Goal: Transaction & Acquisition: Purchase product/service

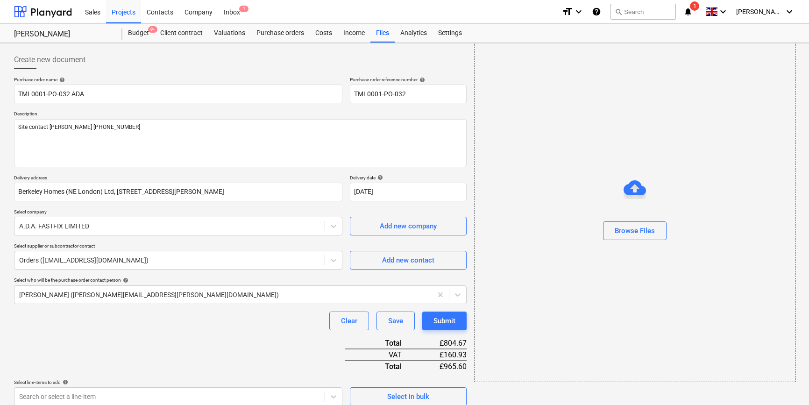
scroll to position [259, 0]
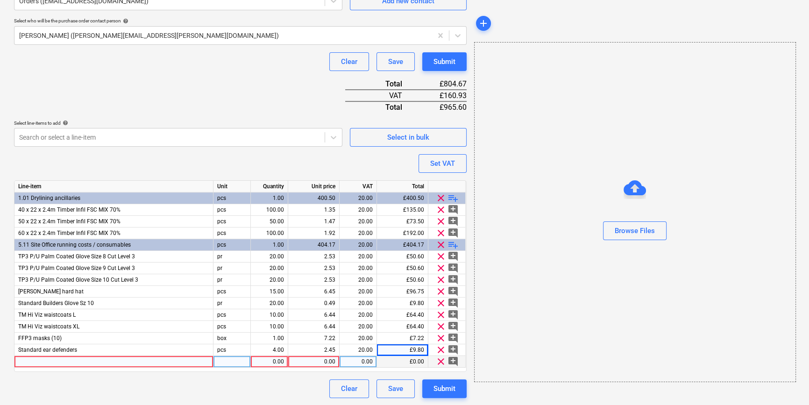
click at [440, 362] on span "clear" at bounding box center [441, 361] width 11 height 11
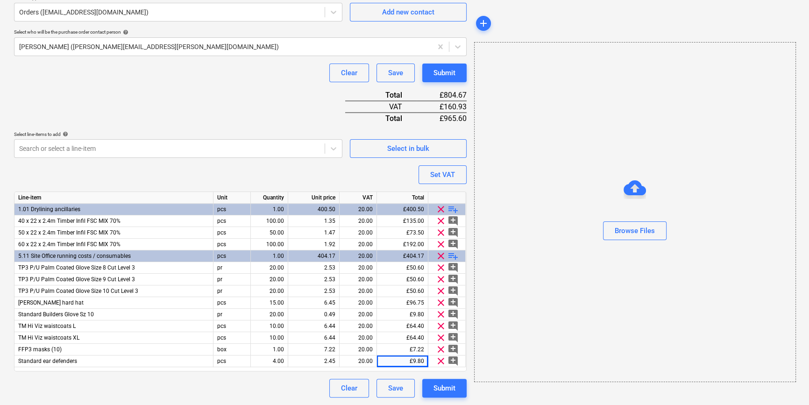
scroll to position [248, 0]
click at [452, 255] on span "playlist_add" at bounding box center [453, 256] width 11 height 11
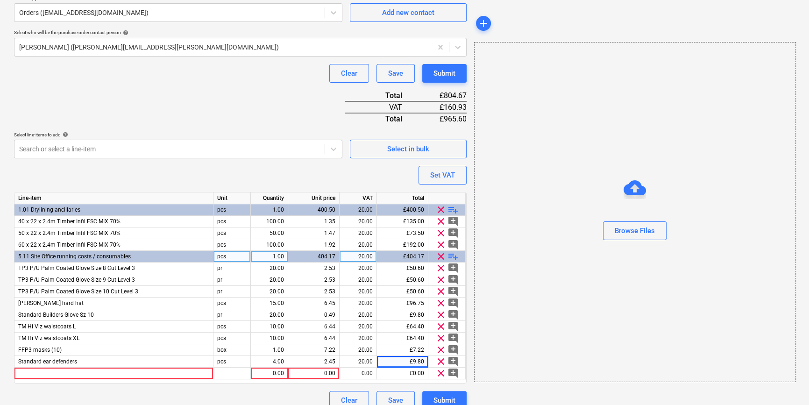
type textarea "x"
click at [27, 373] on div at bounding box center [113, 374] width 199 height 12
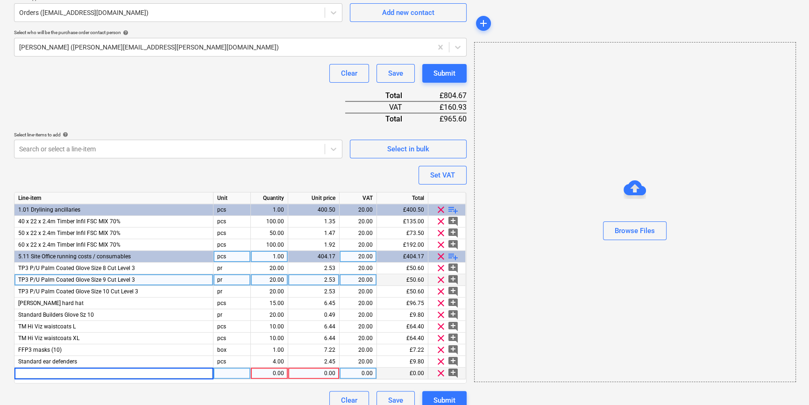
type input "[PERSON_NAME] Anti Mist Spectacle"
type textarea "x"
type input "box"
type textarea "x"
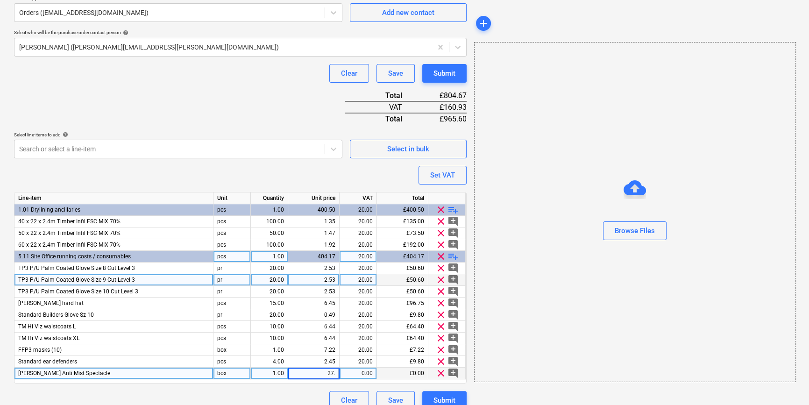
type input "27.5"
type textarea "x"
type input "20"
type textarea "x"
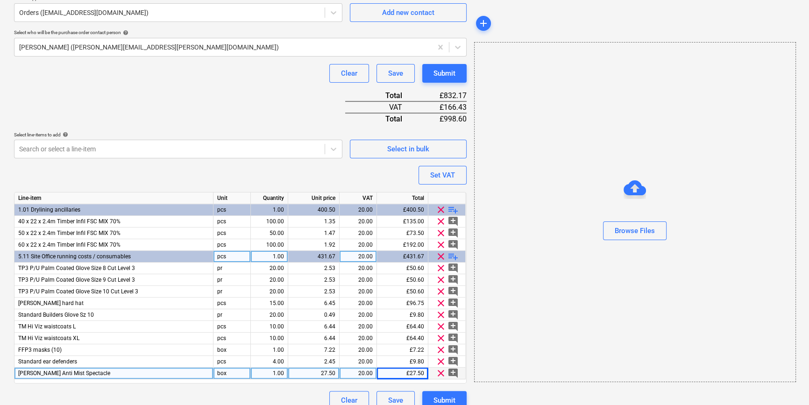
click at [128, 372] on div "[PERSON_NAME] Anti Mist Spectacle" at bounding box center [113, 374] width 199 height 12
click at [128, 372] on input "[PERSON_NAME] Anti Mist Spectacle" at bounding box center [113, 373] width 199 height 11
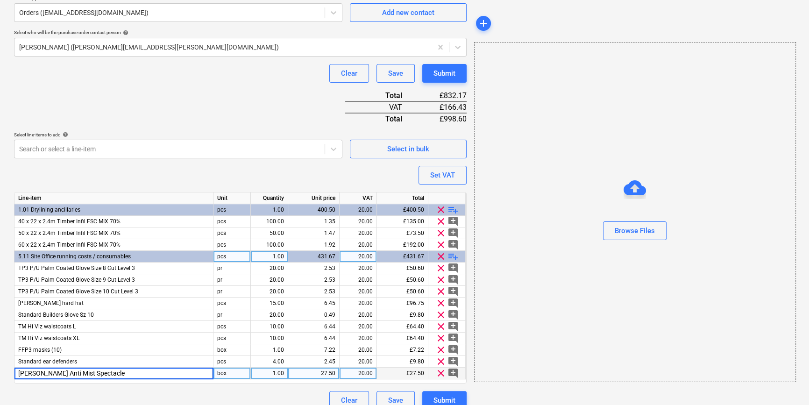
click at [128, 372] on input "[PERSON_NAME] Anti Mist Spectacle" at bounding box center [113, 373] width 199 height 11
type input "[PERSON_NAME] Anti Mist Spectacle (10)"
click at [454, 257] on span "playlist_add" at bounding box center [453, 256] width 11 height 11
type textarea "x"
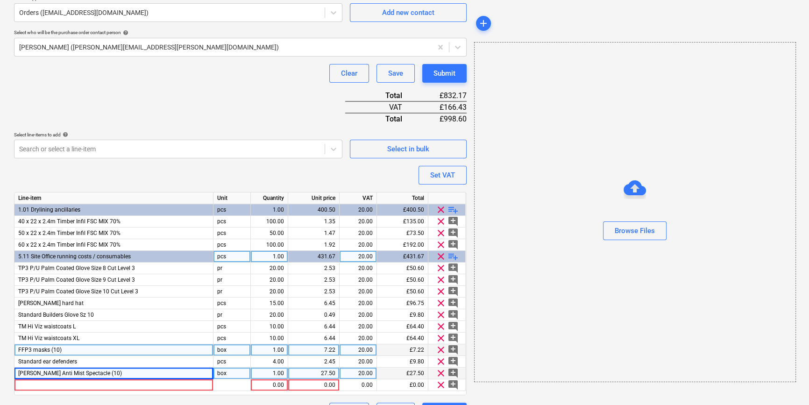
click at [270, 349] on div "1.00" at bounding box center [269, 350] width 29 height 12
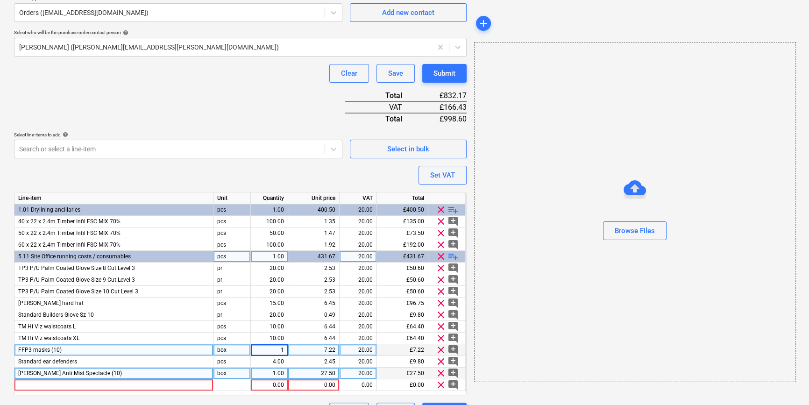
type input "2"
click at [230, 348] on div "box" at bounding box center [232, 350] width 37 height 12
click at [190, 349] on div "FFP3 masks (10)" at bounding box center [113, 350] width 199 height 12
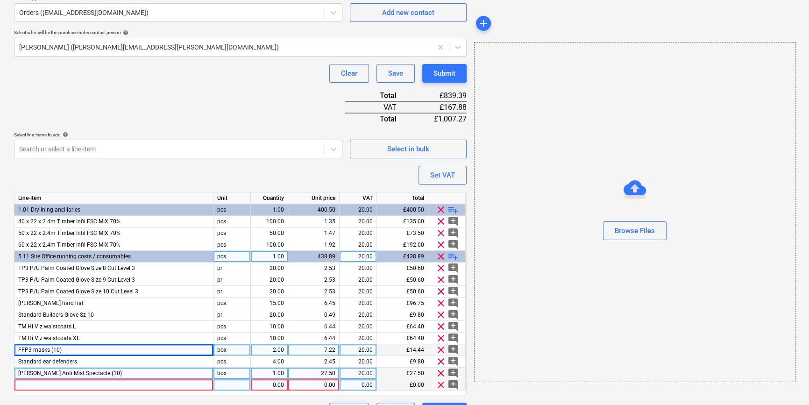
click at [31, 384] on div at bounding box center [113, 386] width 199 height 12
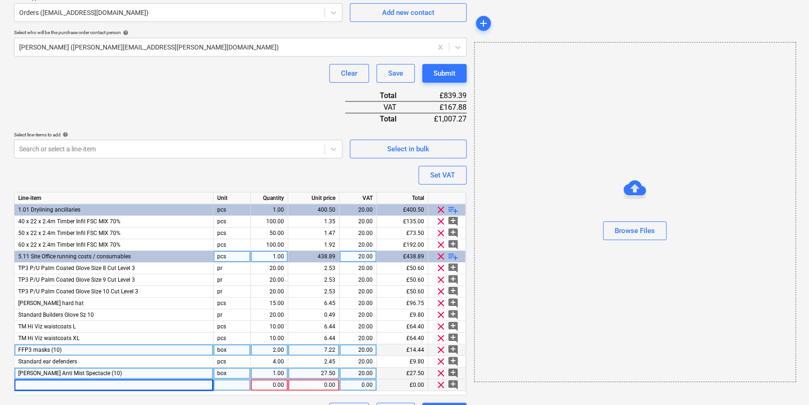
type textarea "x"
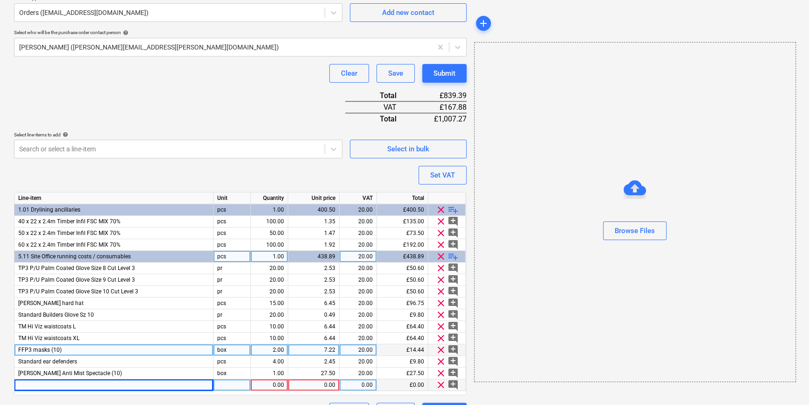
click at [42, 386] on div at bounding box center [113, 386] width 199 height 12
type input "24” Coco Platform Broom c/w Handle"
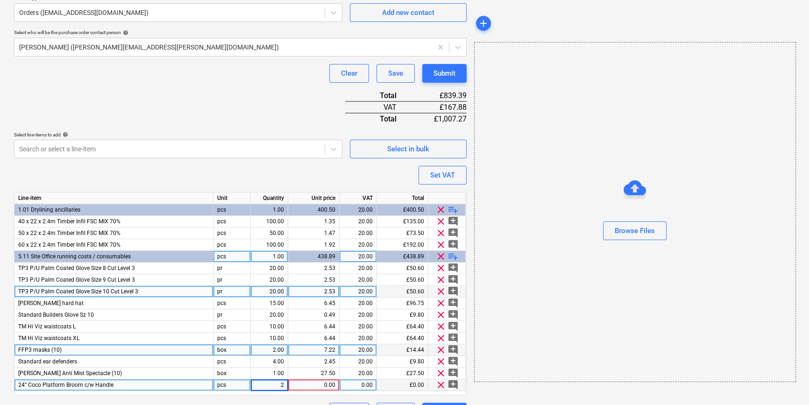
type textarea "x"
type input "5.61"
type textarea "x"
type input "20"
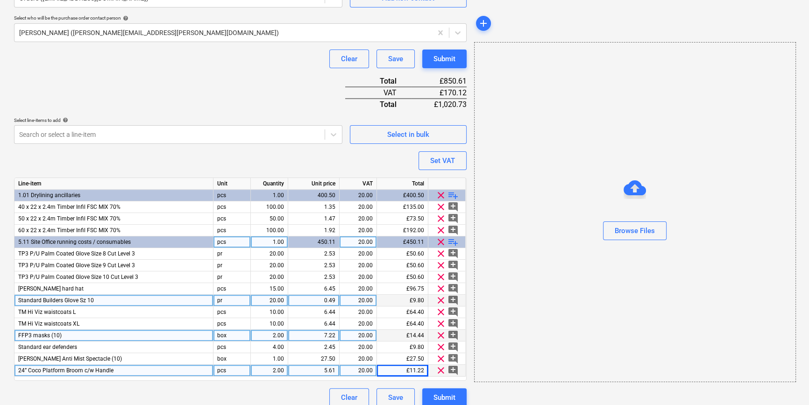
scroll to position [271, 0]
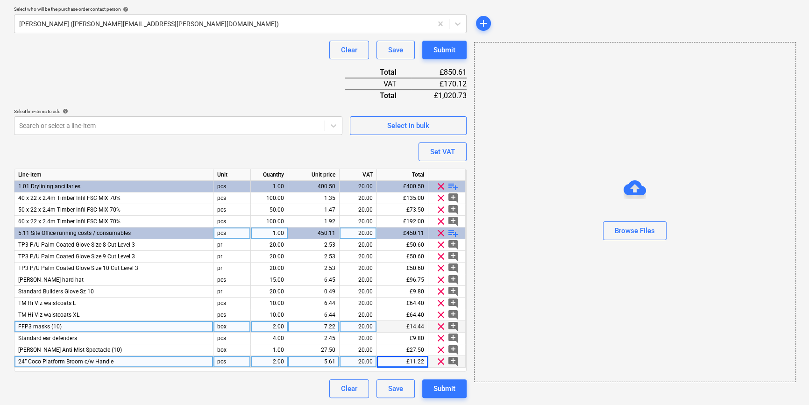
click at [455, 234] on span "playlist_add" at bounding box center [453, 233] width 11 height 11
type textarea "x"
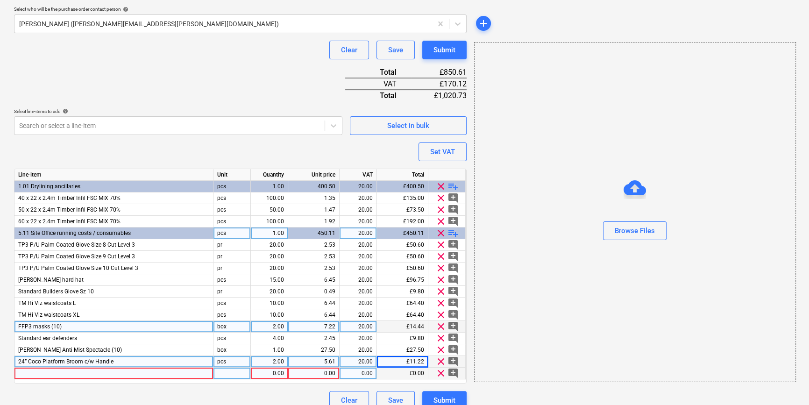
click at [24, 373] on div at bounding box center [113, 374] width 199 height 12
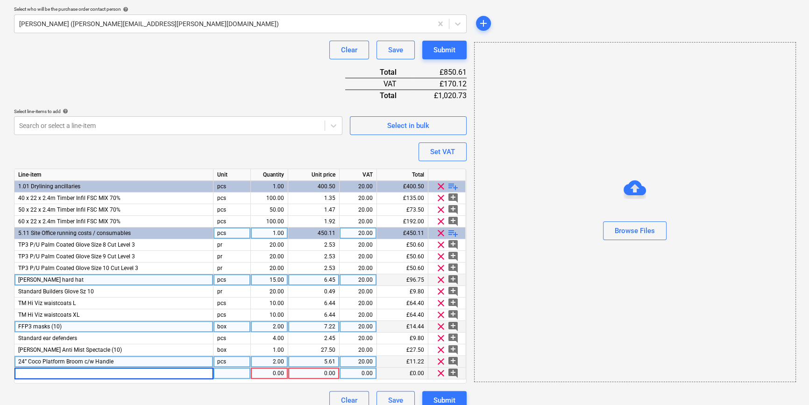
type input "500g (125mu) Polythene"
type textarea "x"
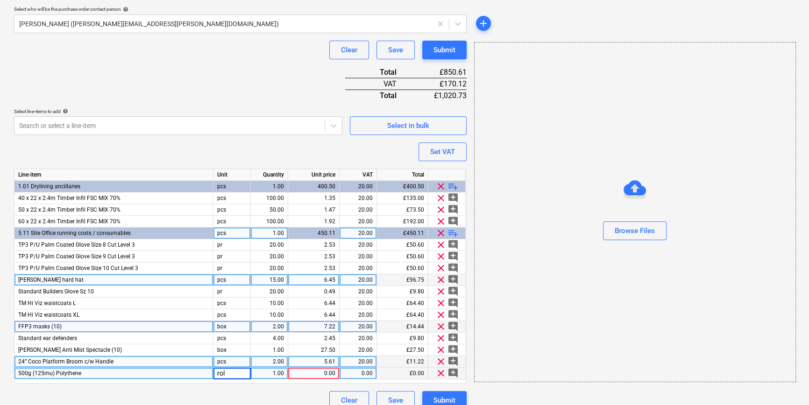
type input "roll"
type textarea "x"
type input "16.89"
type textarea "x"
type input "20"
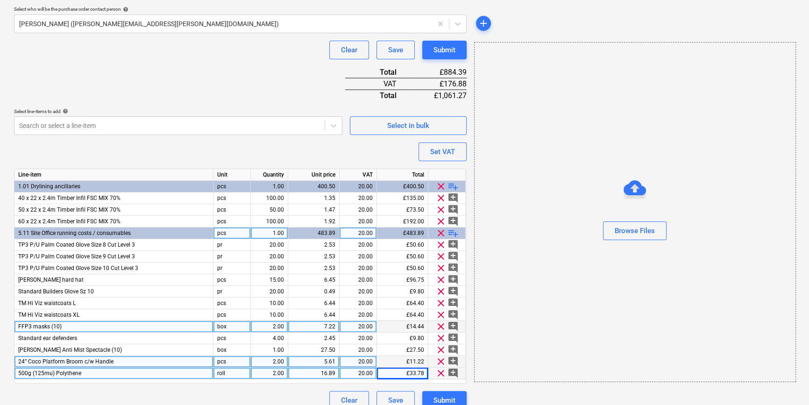
click at [452, 233] on span "playlist_add" at bounding box center [453, 233] width 11 height 11
type textarea "x"
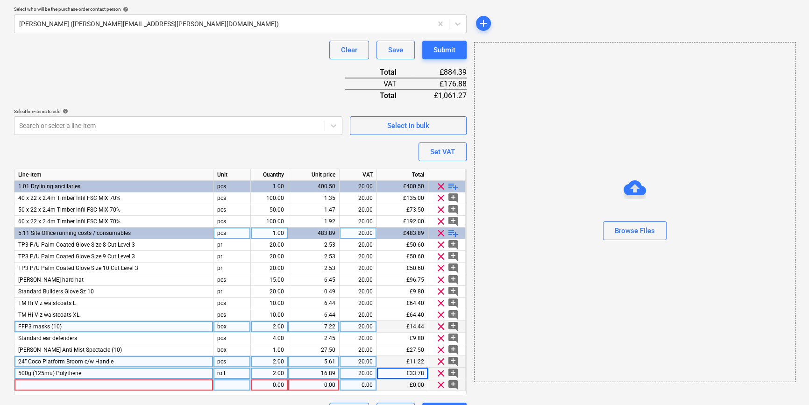
click at [45, 384] on div at bounding box center [113, 386] width 199 height 12
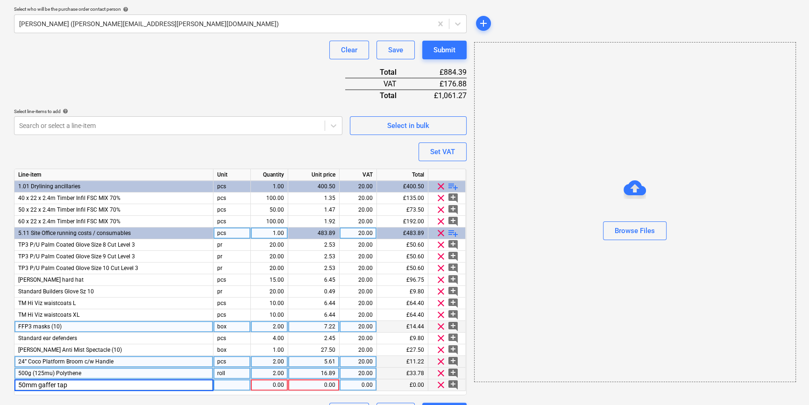
type input "50mm gaffer tape"
type textarea "x"
type input "roll"
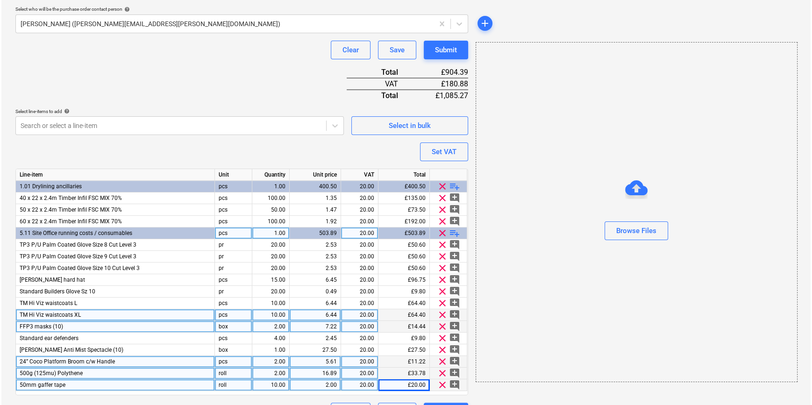
scroll to position [294, 0]
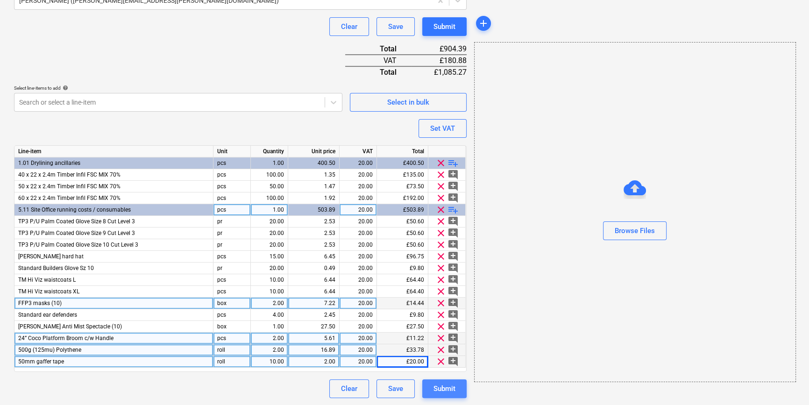
click at [453, 390] on div "Submit" at bounding box center [445, 389] width 22 height 12
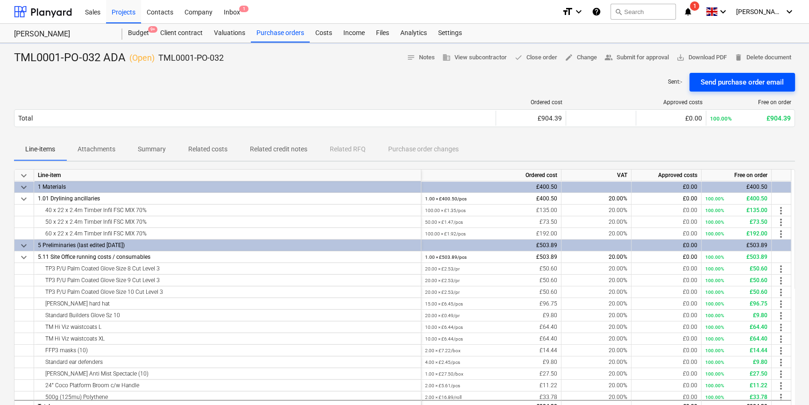
click at [713, 83] on div "Send purchase order email" at bounding box center [742, 82] width 83 height 12
click at [120, 13] on div "Projects" at bounding box center [123, 12] width 35 height 24
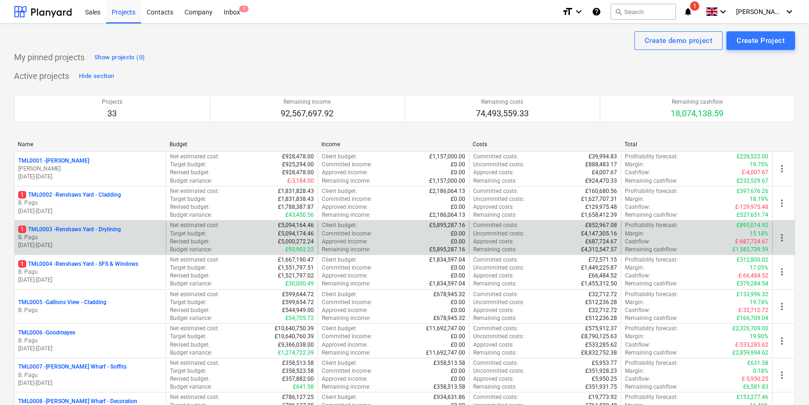
click at [99, 236] on p "B. Pagu" at bounding box center [90, 238] width 144 height 8
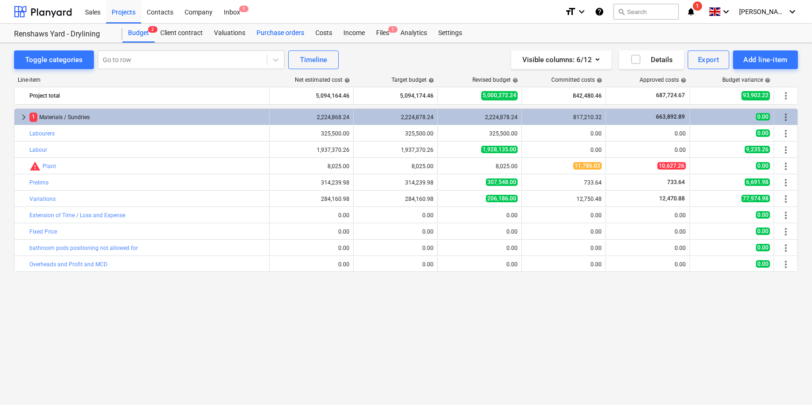
click at [284, 31] on div "Purchase orders" at bounding box center [280, 33] width 59 height 19
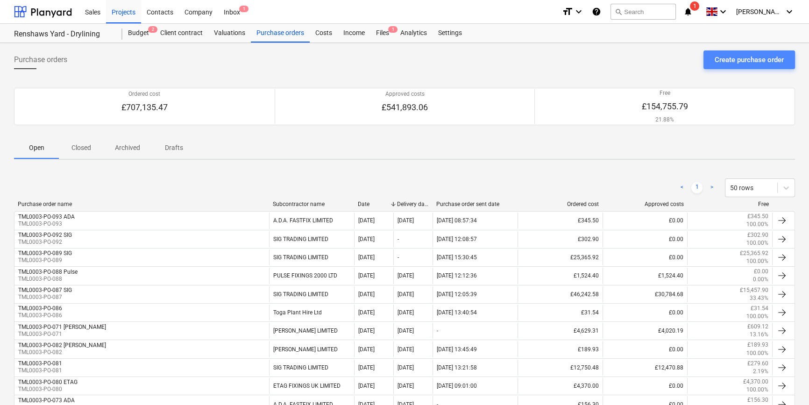
click at [722, 59] on div "Create purchase order" at bounding box center [749, 60] width 69 height 12
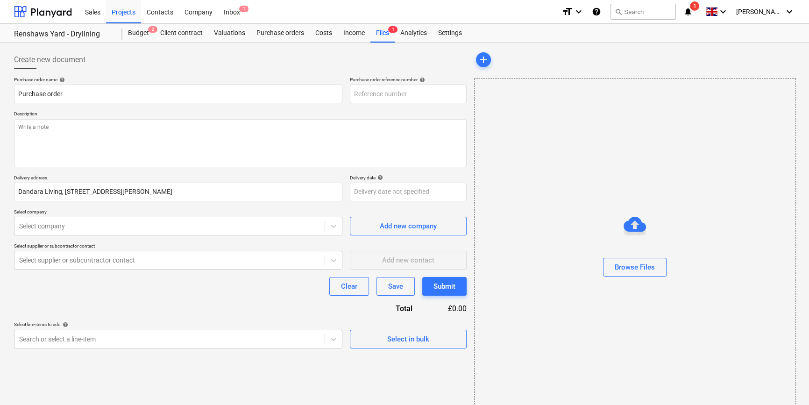
type textarea "x"
type input "TML0003-PO-094"
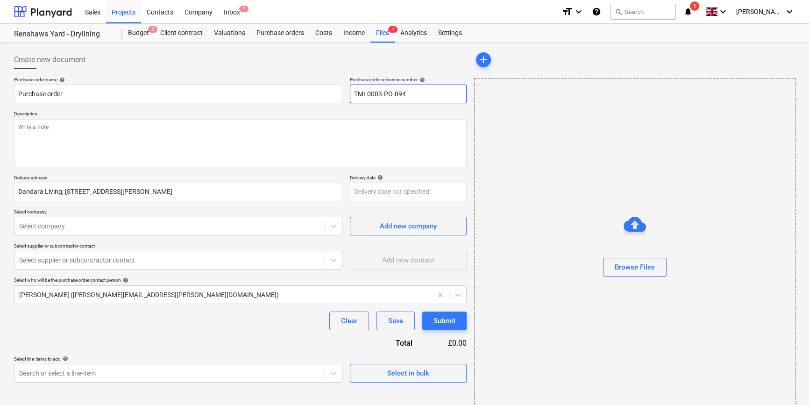
drag, startPoint x: 410, startPoint y: 92, endPoint x: 347, endPoint y: 93, distance: 63.6
click at [347, 93] on div "Purchase order name help Purchase order Purchase order reference number help TM…" at bounding box center [240, 90] width 453 height 27
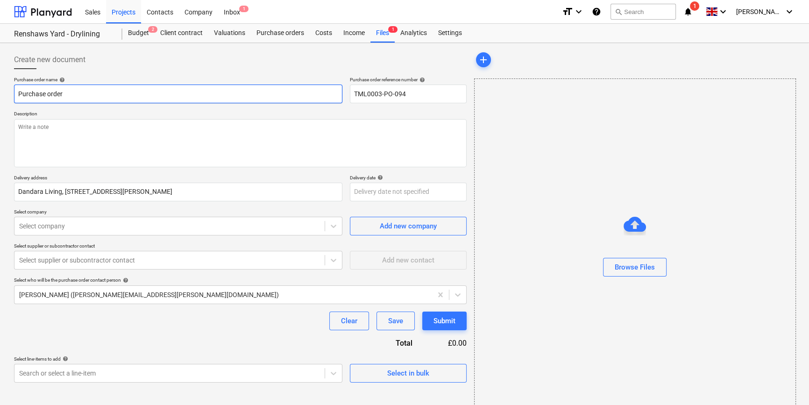
drag, startPoint x: 70, startPoint y: 91, endPoint x: 14, endPoint y: 94, distance: 55.7
click at [15, 93] on input "Purchase order" at bounding box center [178, 94] width 329 height 19
type textarea "x"
paste input "TML0003-PO-094"
type textarea "x"
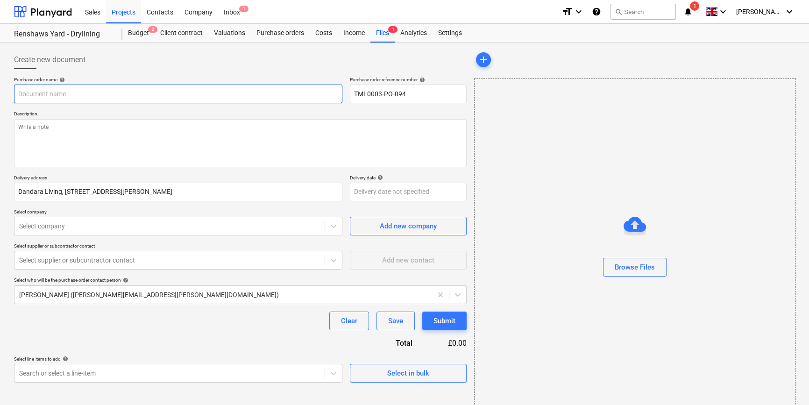
type input "TML0003-PO-094"
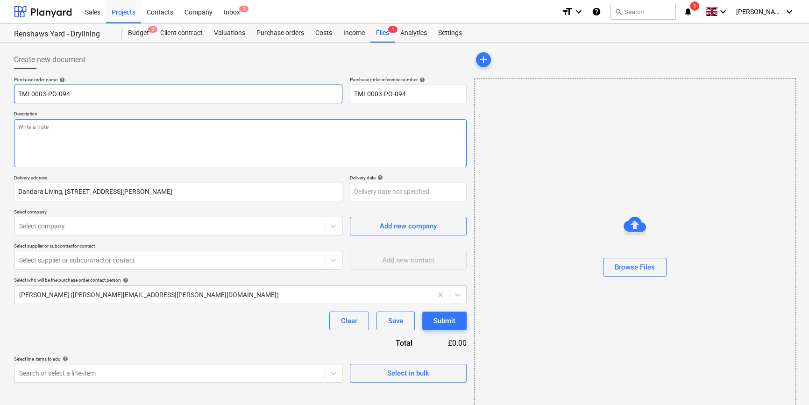
type textarea "x"
type input "TML0003-PO-094"
type textarea "x"
type input "TML0003-PO-094 A"
type textarea "x"
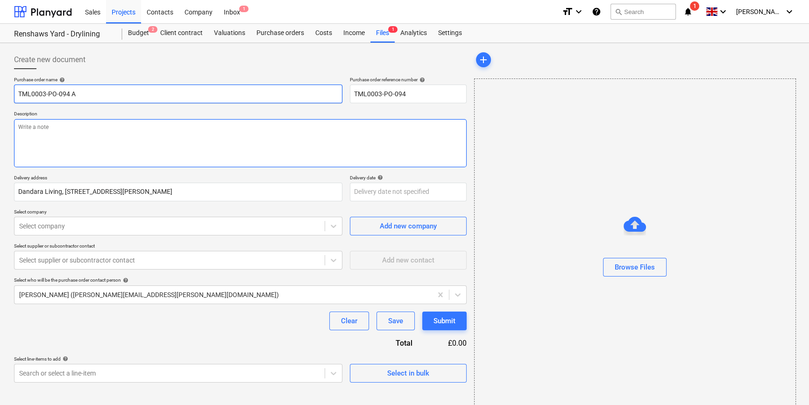
type input "TML0003-PO-094 AD"
type textarea "x"
type input "TML0003-PO-094 ADA"
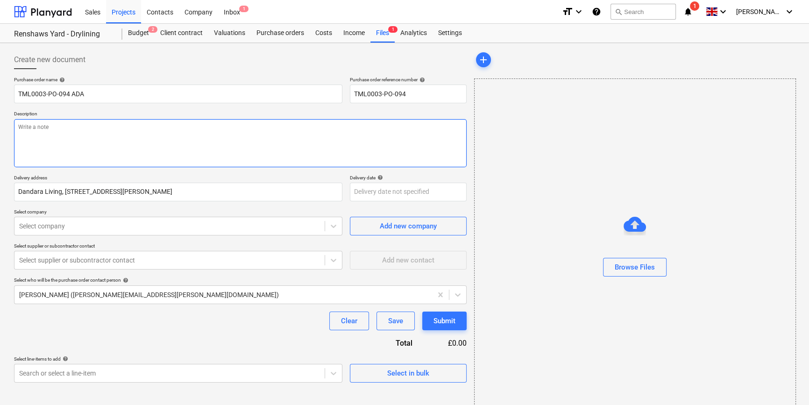
click at [51, 132] on textarea at bounding box center [240, 143] width 453 height 48
type textarea "x"
type textarea "C"
type textarea "x"
type textarea "Ch"
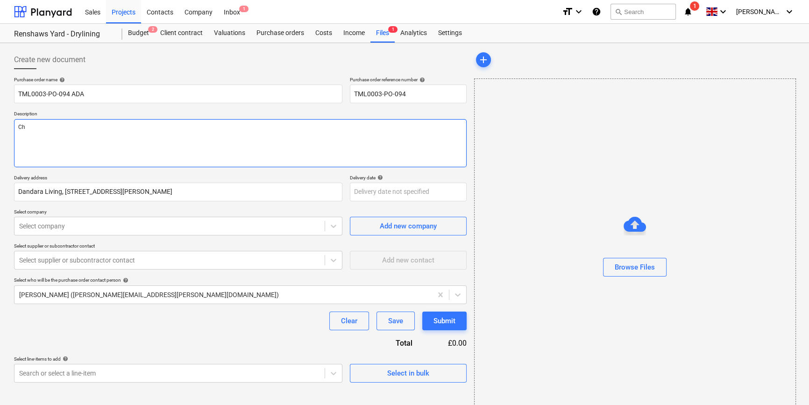
type textarea "x"
type textarea "Chr"
type textarea "x"
type textarea "Chri"
type textarea "x"
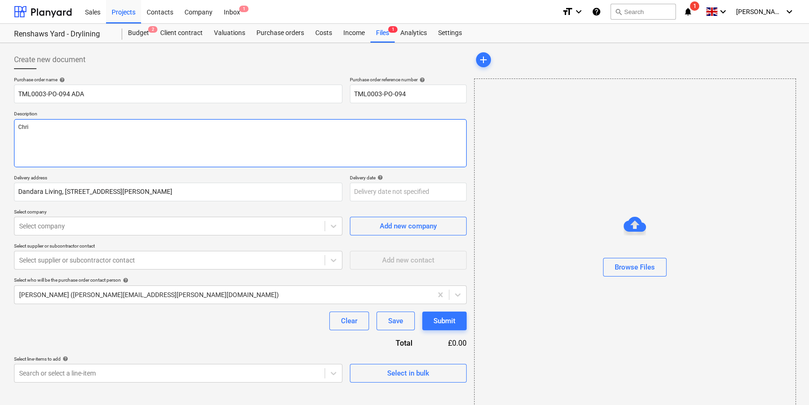
type textarea "[PERSON_NAME]"
type textarea "x"
type textarea "[PERSON_NAME]"
type textarea "x"
type textarea "[PERSON_NAME] 0"
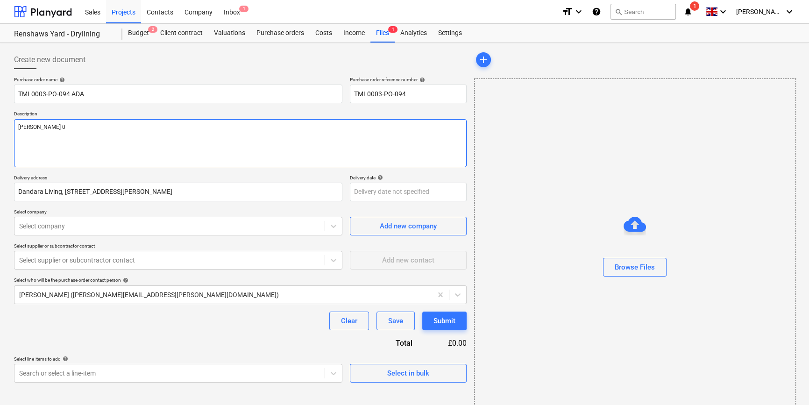
type textarea "x"
type textarea "[PERSON_NAME] 07"
type textarea "x"
type textarea "[PERSON_NAME] 079"
type textarea "x"
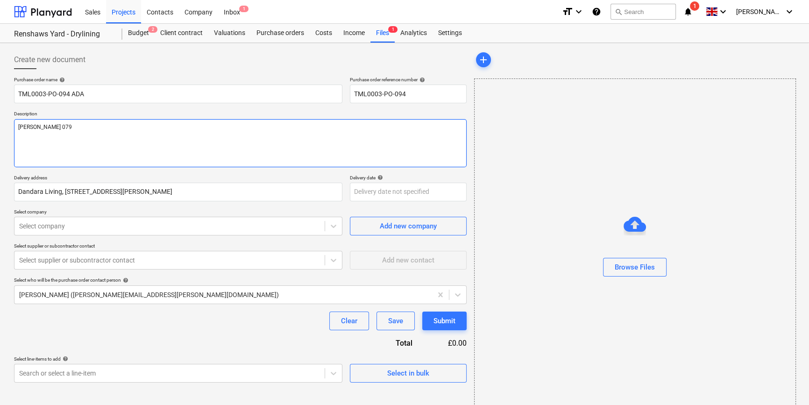
type textarea "[PERSON_NAME] 0792"
type textarea "x"
type textarea "[PERSON_NAME] 07923"
type textarea "x"
type textarea "[PERSON_NAME] 07923"
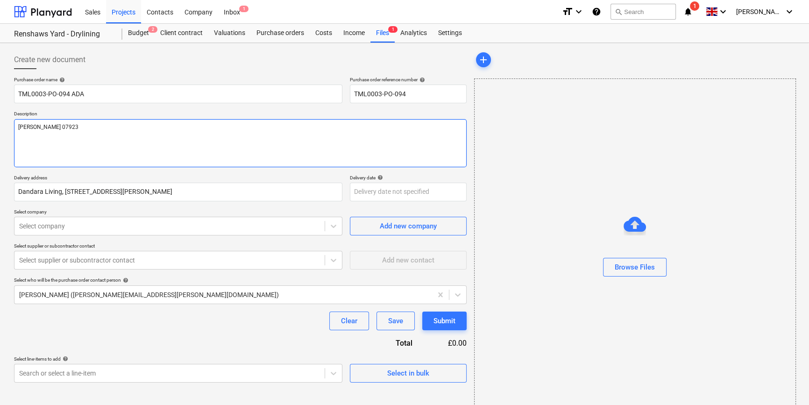
type textarea "x"
type textarea "[PERSON_NAME] 07923 4"
type textarea "x"
type textarea "[PERSON_NAME] 07923 41"
type textarea "x"
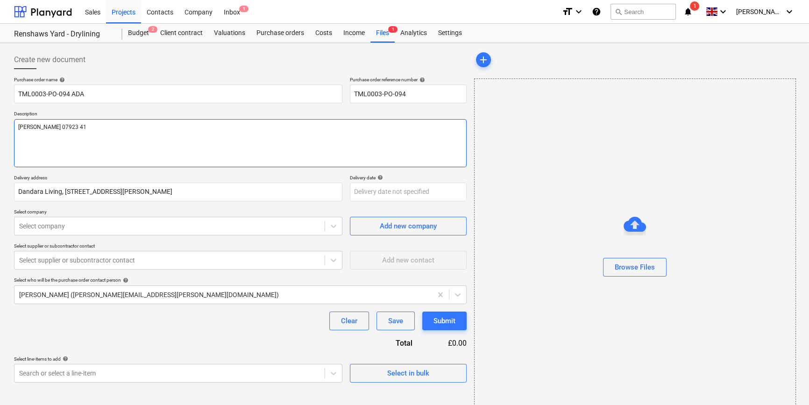
type textarea "[PERSON_NAME] 07923 414"
type textarea "x"
type textarea "[PERSON_NAME] 07923 4141"
type textarea "x"
type textarea "[PERSON_NAME] 07923 41410"
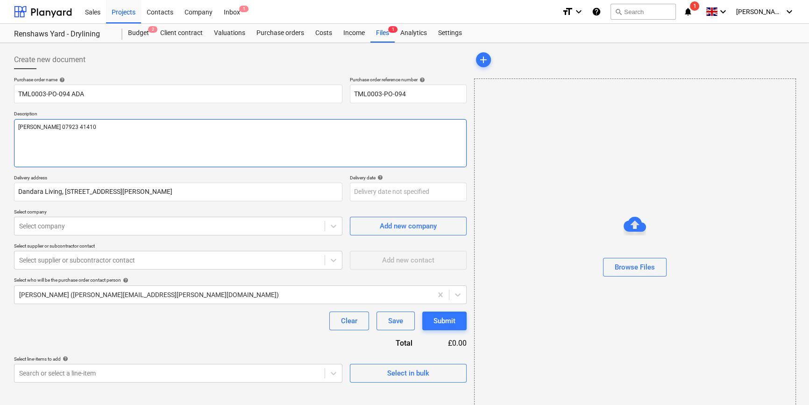
type textarea "x"
type textarea "[PERSON_NAME] 07923 414104"
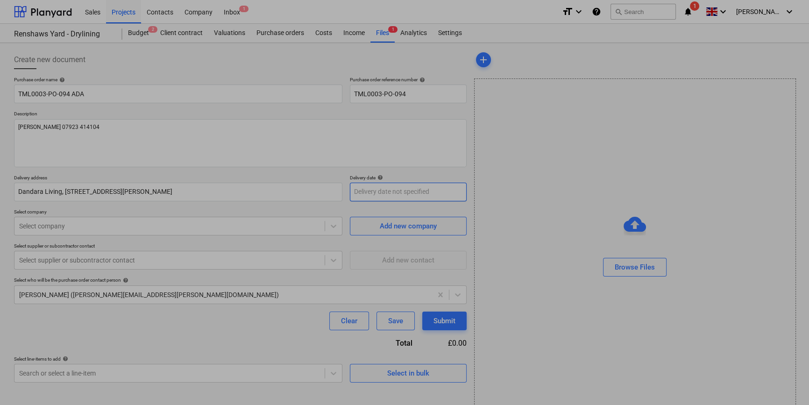
click at [394, 194] on body "Sales Projects Contacts Company Inbox 1 format_size keyboard_arrow_down help se…" at bounding box center [404, 202] width 809 height 405
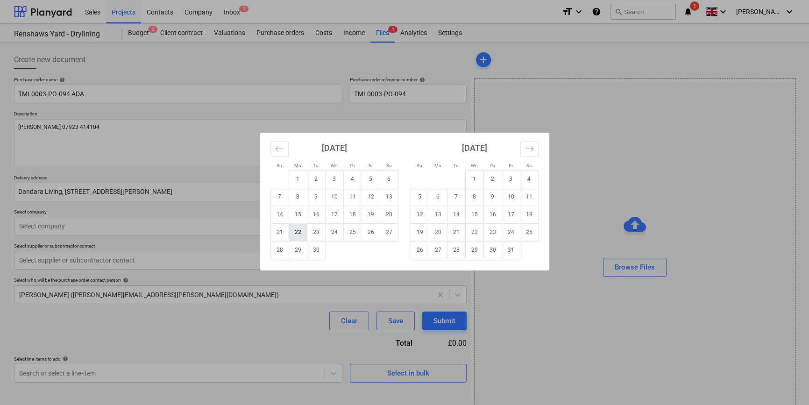
click at [296, 230] on td "22" at bounding box center [298, 232] width 18 height 18
type textarea "x"
type input "[DATE]"
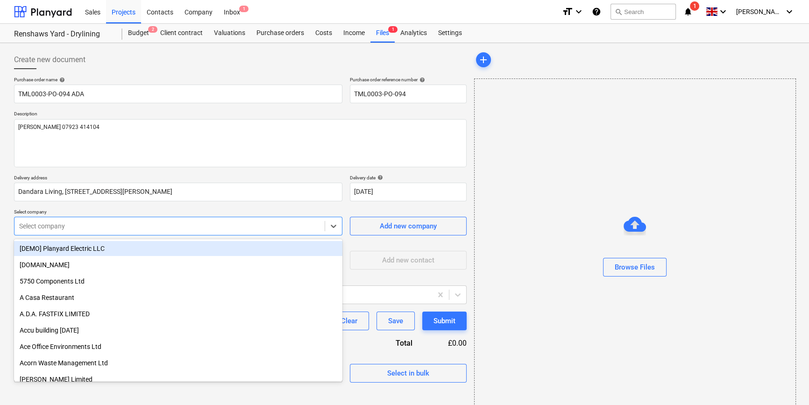
click at [189, 229] on div at bounding box center [169, 226] width 301 height 9
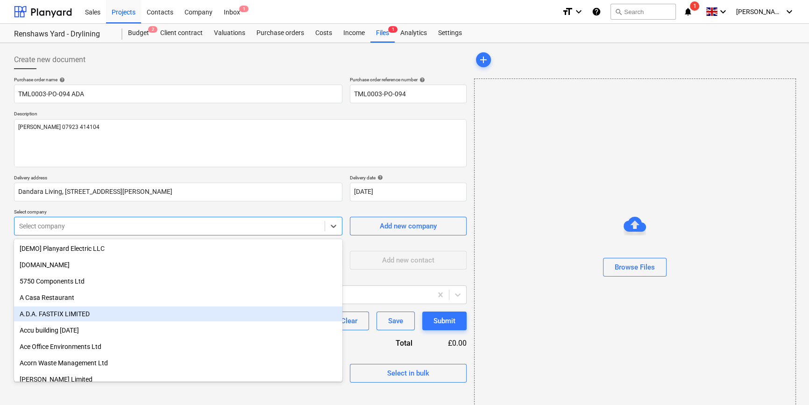
click at [94, 311] on div "A.D.A. FASTFIX LIMITED" at bounding box center [178, 314] width 329 height 15
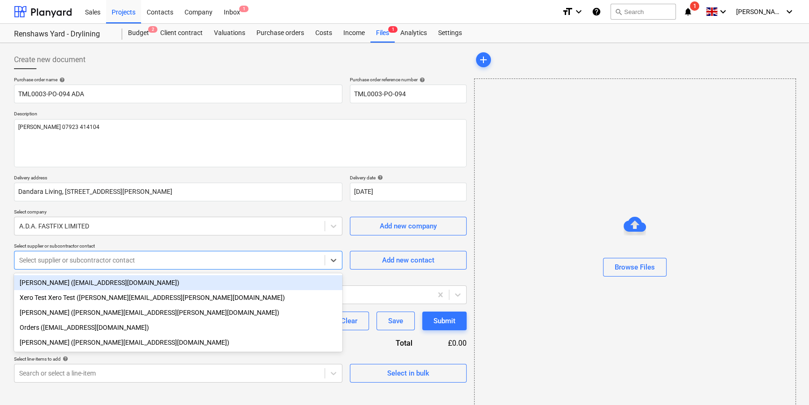
click at [81, 264] on div at bounding box center [169, 260] width 301 height 9
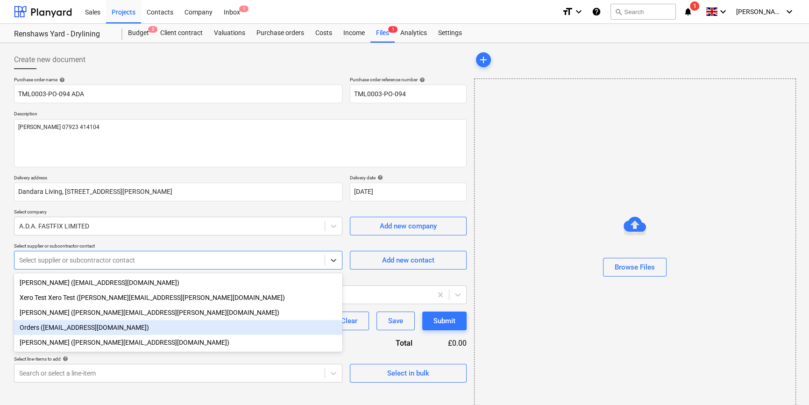
click at [71, 328] on div "Orders ([EMAIL_ADDRESS][DOMAIN_NAME])" at bounding box center [178, 327] width 329 height 15
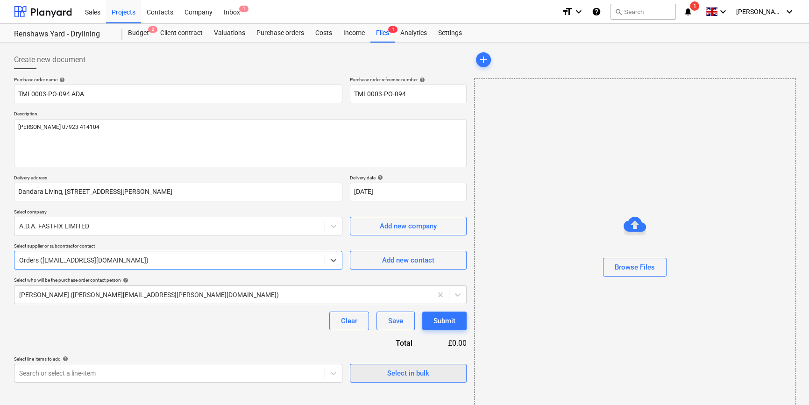
click at [398, 367] on div "Select in bulk" at bounding box center [408, 373] width 42 height 12
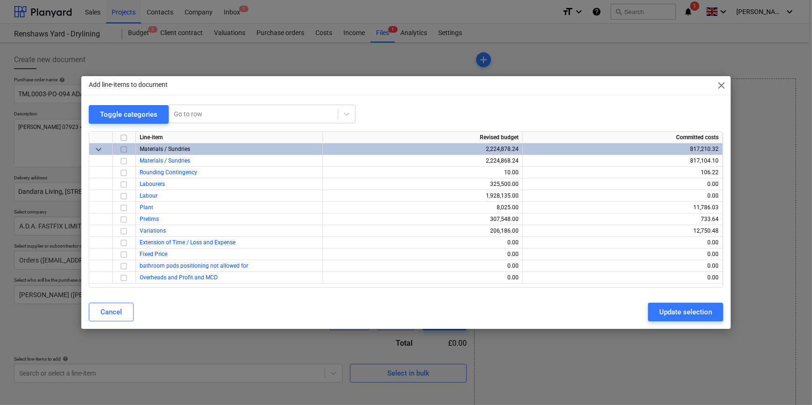
click at [123, 150] on input "checkbox" at bounding box center [123, 149] width 11 height 11
click at [121, 171] on input "checkbox" at bounding box center [123, 172] width 11 height 11
click at [670, 313] on div "Update selection" at bounding box center [685, 312] width 53 height 12
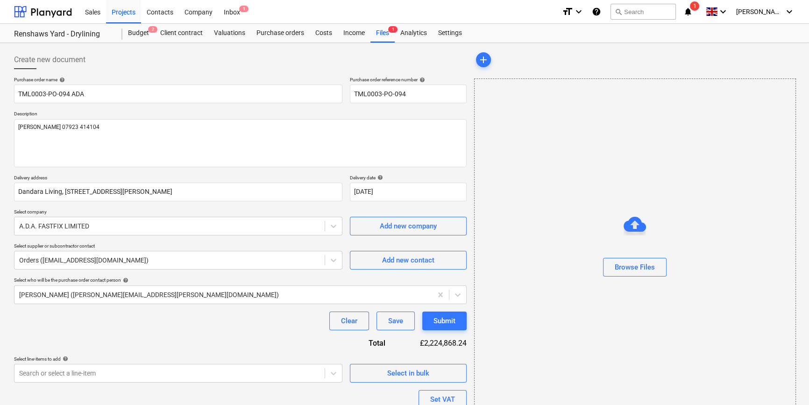
scroll to position [72, 0]
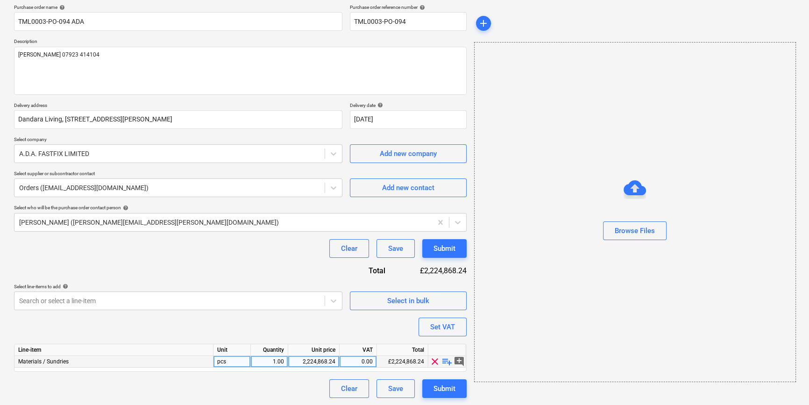
click at [444, 361] on span "playlist_add" at bounding box center [447, 361] width 11 height 11
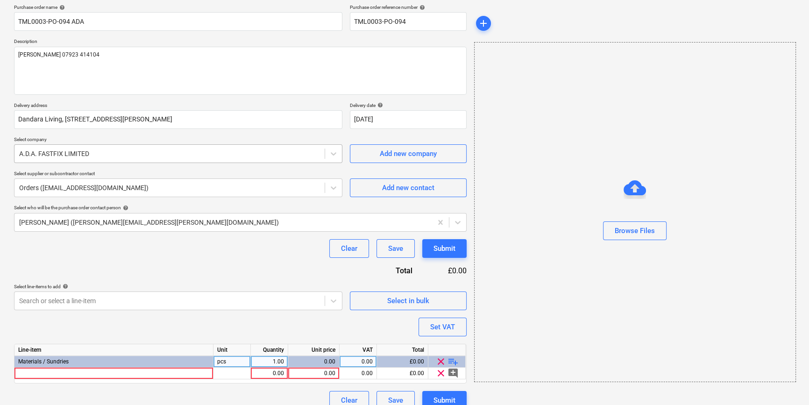
type textarea "x"
click at [48, 373] on div at bounding box center [113, 374] width 199 height 12
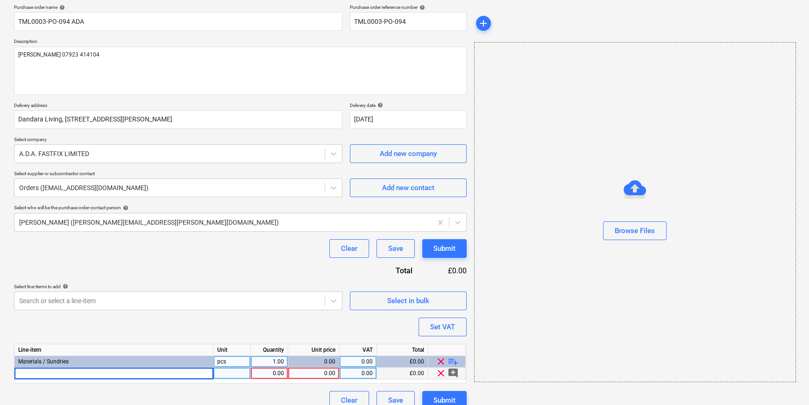
type input "Plasterers Grip Coat 10ltr"
type textarea "x"
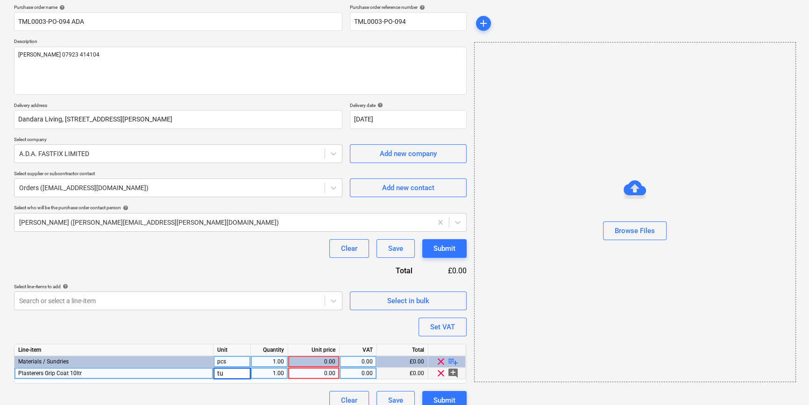
type input "tub"
type textarea "x"
type input "25"
type textarea "x"
type input "16.42"
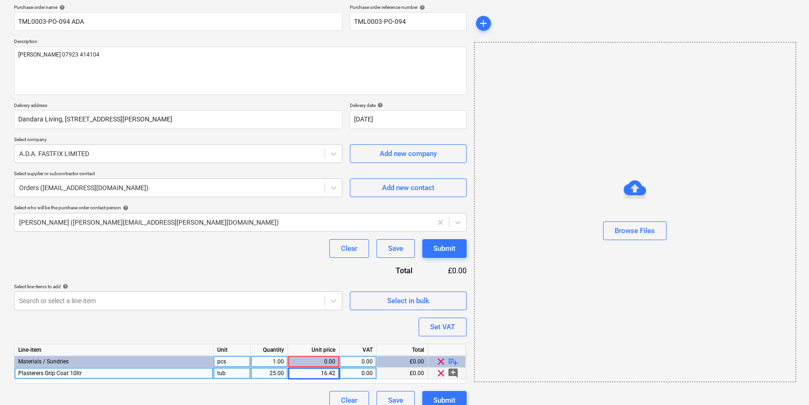
type textarea "x"
type input "20"
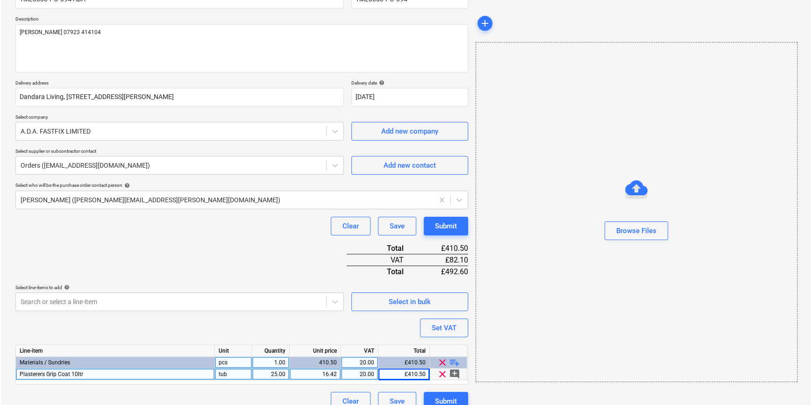
scroll to position [107, 0]
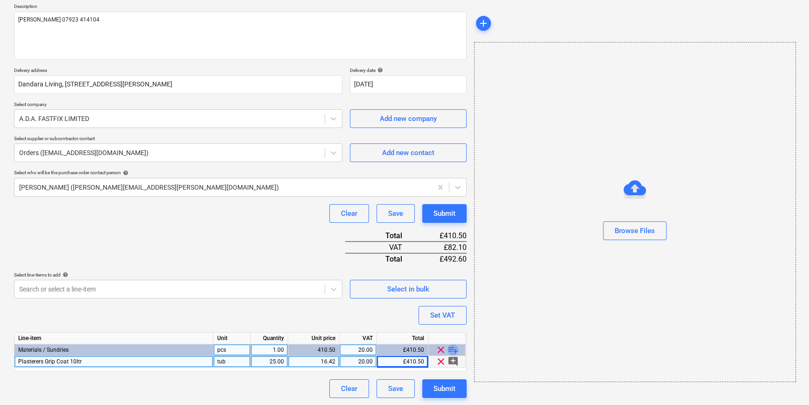
click at [455, 348] on span "playlist_add" at bounding box center [453, 349] width 11 height 11
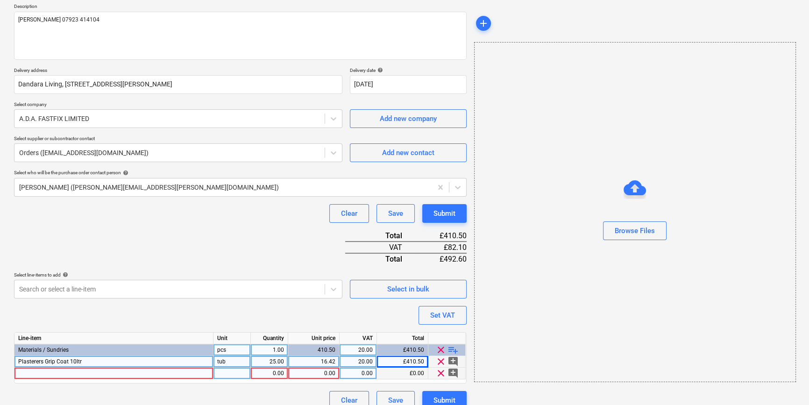
type textarea "x"
click at [25, 373] on div at bounding box center [113, 374] width 199 height 12
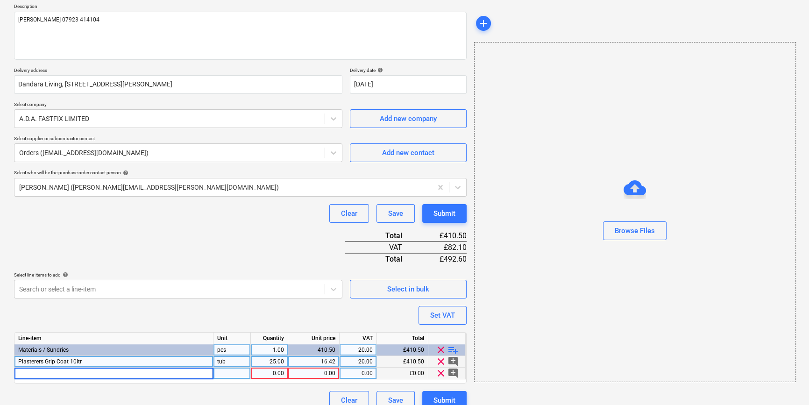
type input "M6 x 40 Ceiling / Wedge Anchor"
type textarea "x"
type input "box"
type textarea "x"
type input "50"
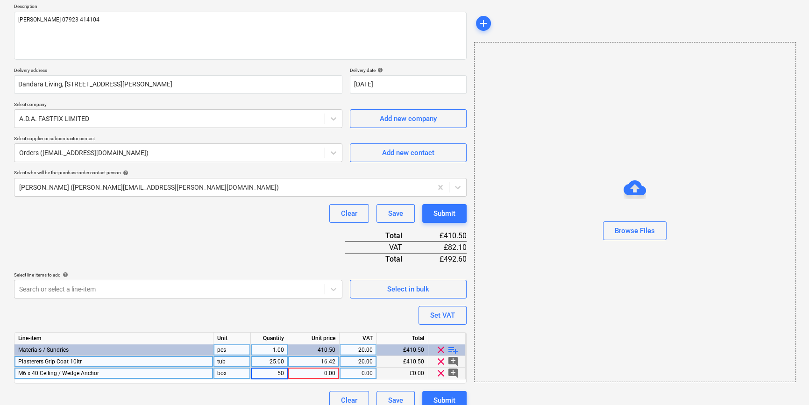
type textarea "x"
type input "3.98"
type textarea "x"
type input "20"
click at [440, 397] on div "Submit" at bounding box center [445, 400] width 22 height 12
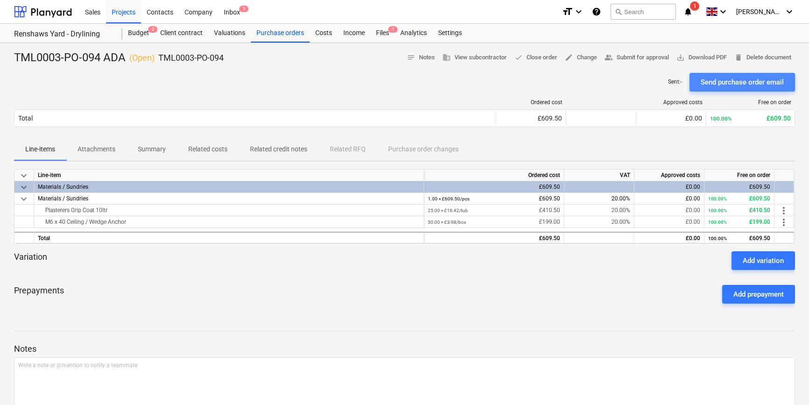
click at [710, 84] on div "Send purchase order email" at bounding box center [742, 82] width 83 height 12
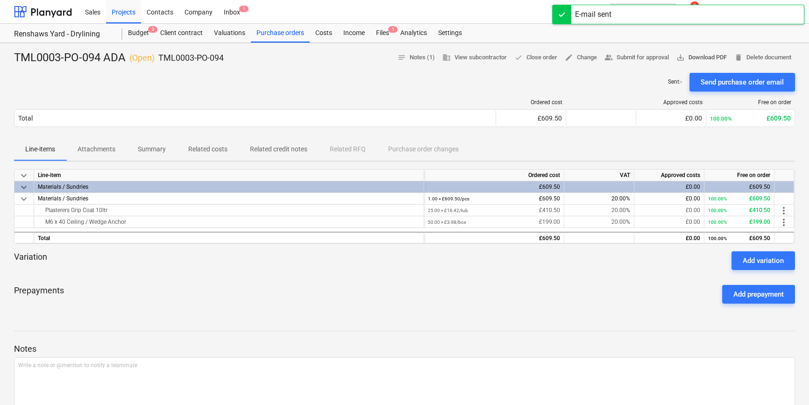
click at [707, 60] on span "save_alt Download PDF" at bounding box center [702, 57] width 50 height 11
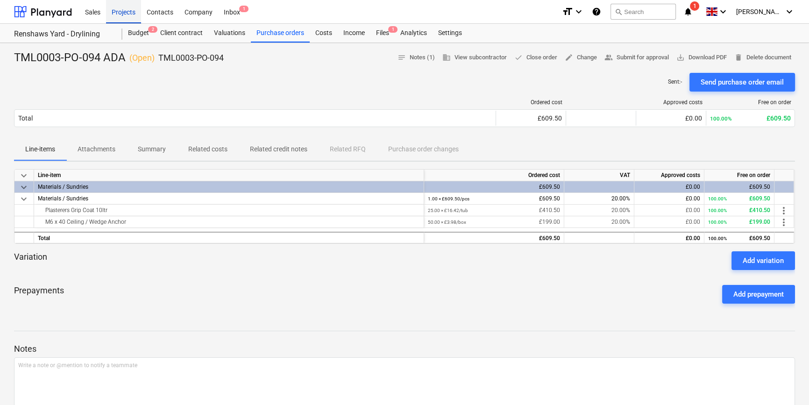
click at [127, 12] on div "Projects" at bounding box center [123, 12] width 35 height 24
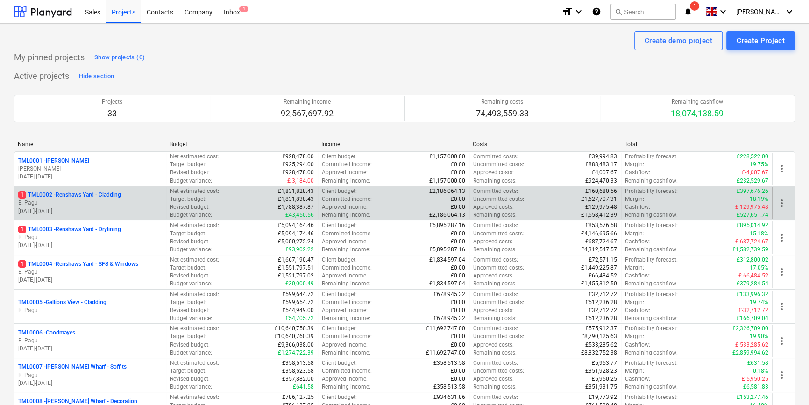
click at [115, 195] on p "1 TML0002 - Renshaws Yard - Cladding" at bounding box center [69, 195] width 103 height 8
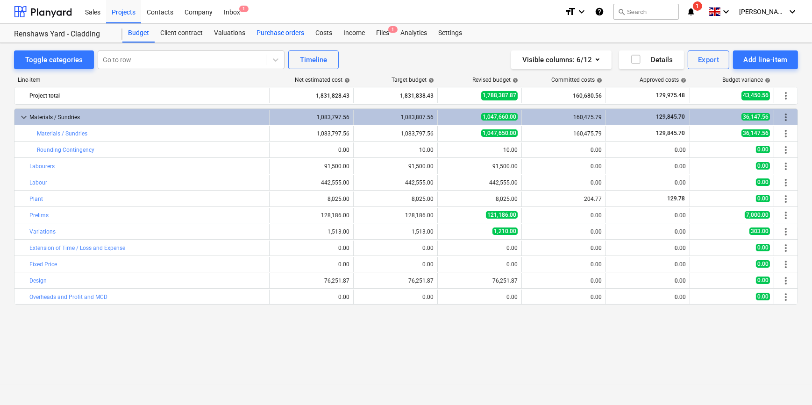
click at [277, 28] on div "Purchase orders" at bounding box center [280, 33] width 59 height 19
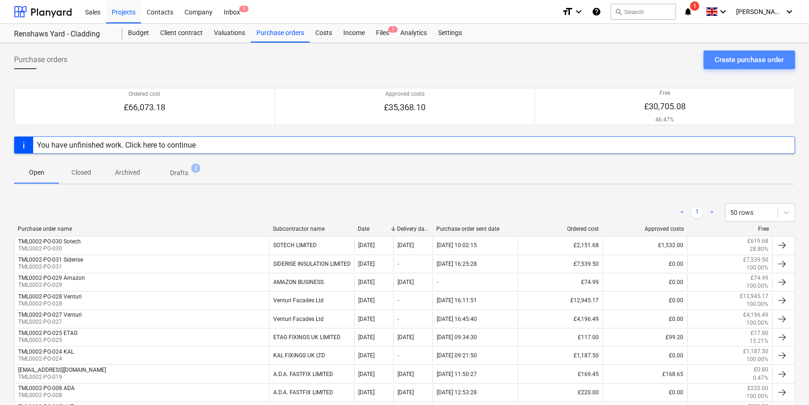
click at [747, 63] on div "Create purchase order" at bounding box center [749, 60] width 69 height 12
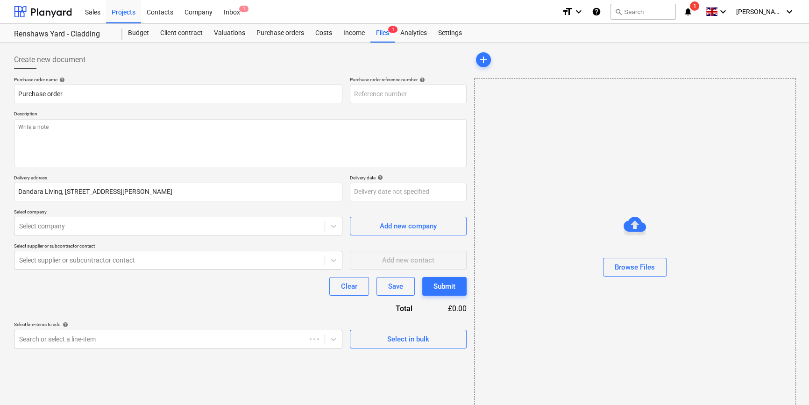
type textarea "x"
type input "TML0002-PO-033"
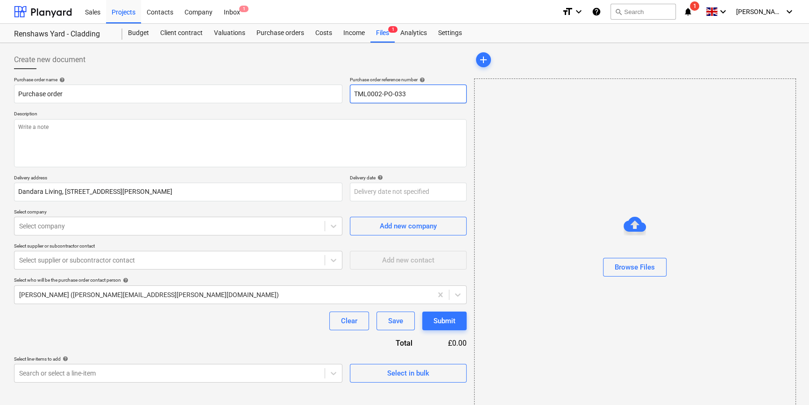
drag, startPoint x: 405, startPoint y: 93, endPoint x: 344, endPoint y: 93, distance: 61.2
click at [344, 93] on div "Purchase order name help Purchase order Purchase order reference number help TM…" at bounding box center [240, 90] width 453 height 27
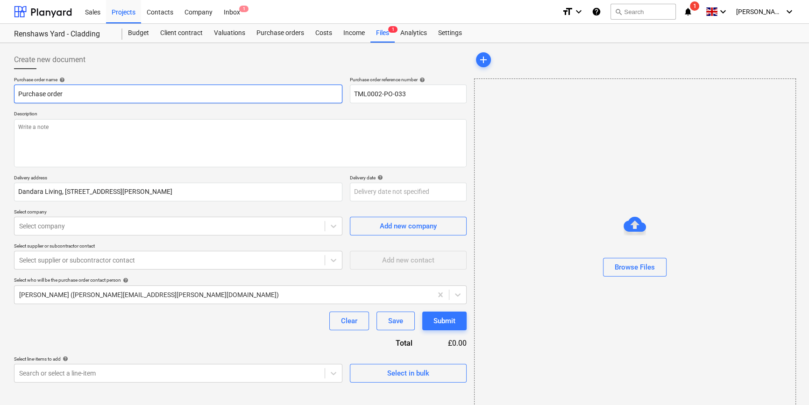
drag, startPoint x: 58, startPoint y: 93, endPoint x: 18, endPoint y: 91, distance: 40.2
click at [18, 91] on input "Purchase order" at bounding box center [178, 94] width 329 height 19
type textarea "x"
paste input "TML0002-PO-033"
type textarea "x"
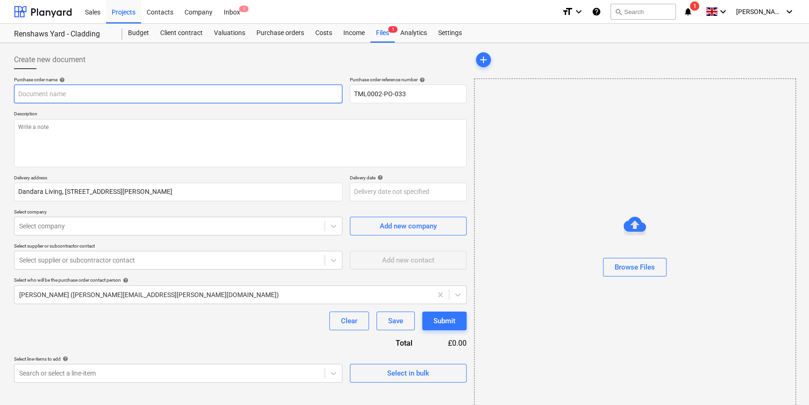
type input "TML0002-PO-033"
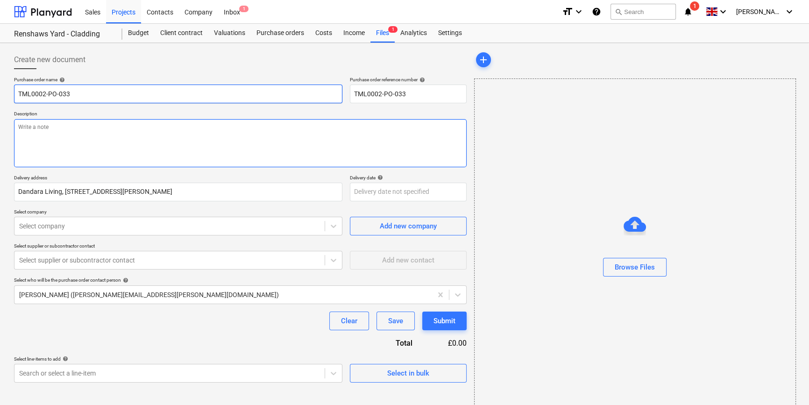
type textarea "x"
type input "TML0002-PO-033"
type textarea "x"
type input "TML0002-PO-033 E"
type textarea "x"
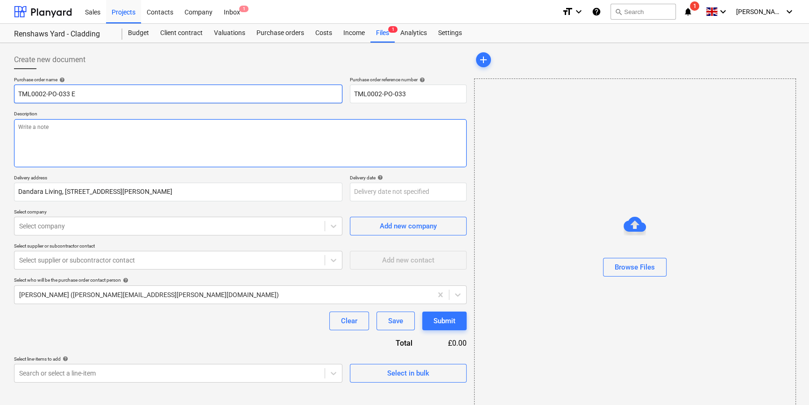
type input "TML0002-PO-033 El"
type textarea "x"
type input "TML0002-PO-033 [PERSON_NAME]"
type textarea "x"
type input "TML0002-PO-033 Elit"
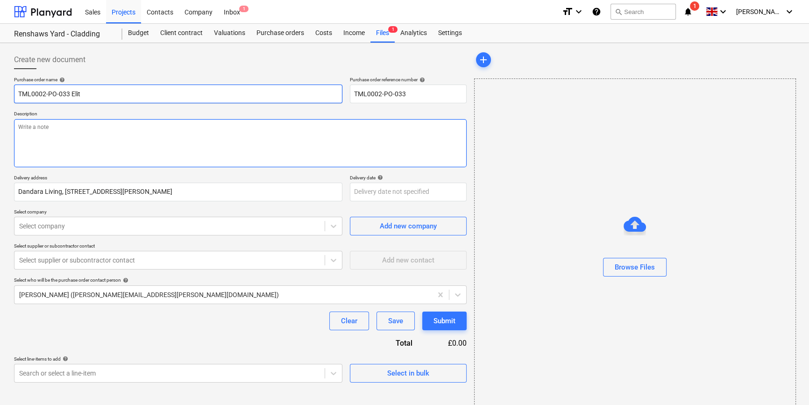
type textarea "x"
type input "TML0002-PO-033 Elite"
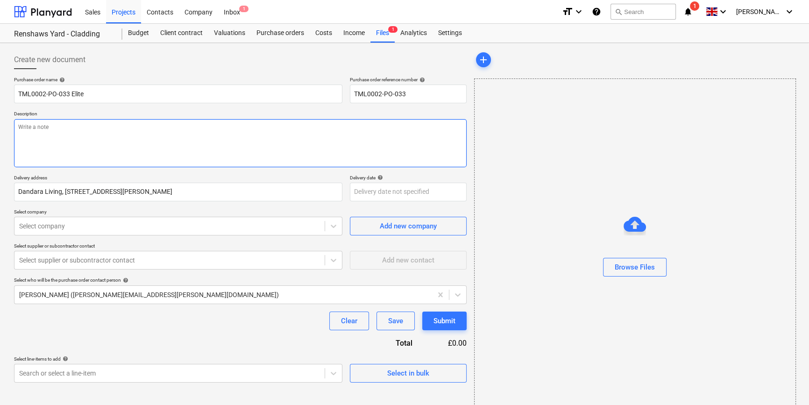
click at [46, 143] on textarea at bounding box center [240, 143] width 453 height 48
type textarea "x"
type textarea "S"
type textarea "x"
type textarea "Si"
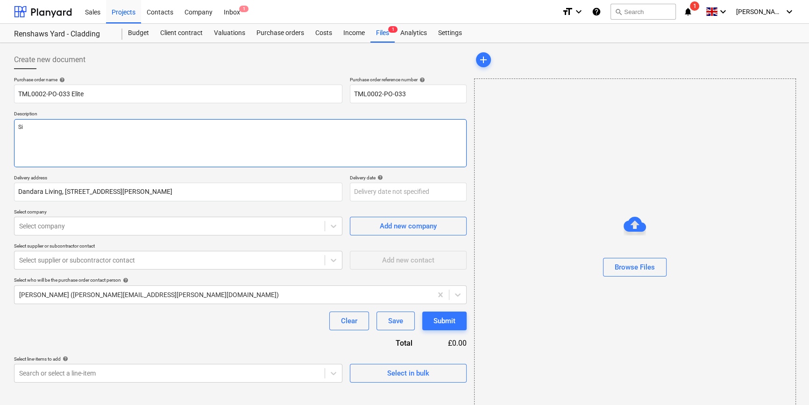
type textarea "x"
type textarea "Sit"
type textarea "x"
type textarea "Site"
type textarea "x"
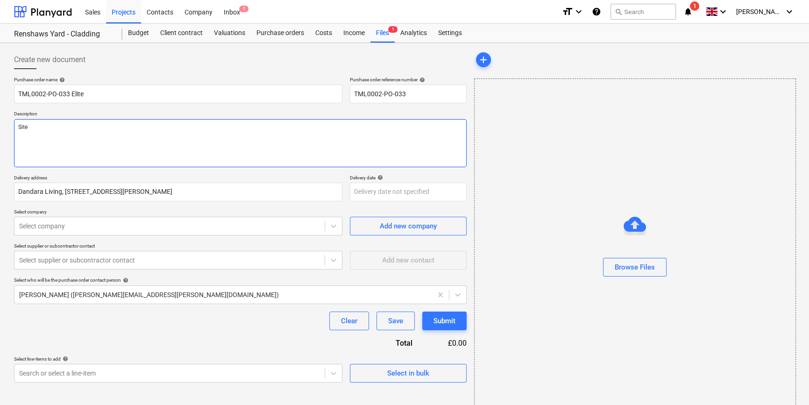
type textarea "Site"
type textarea "x"
type textarea "Site c"
type textarea "x"
type textarea "Site co"
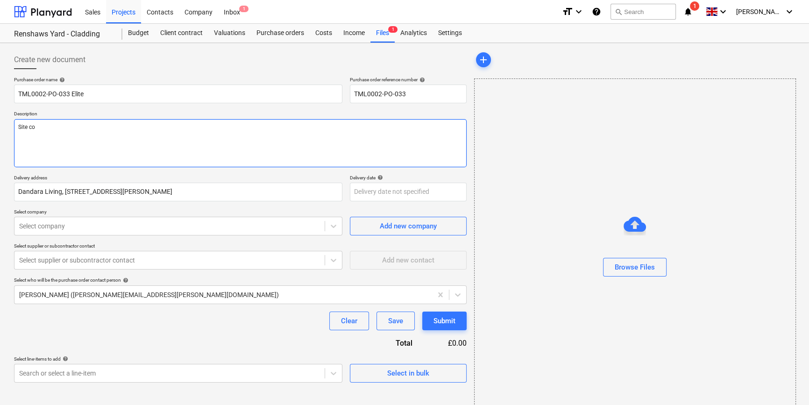
type textarea "x"
type textarea "Site con"
type textarea "x"
type textarea "Site cont"
type textarea "x"
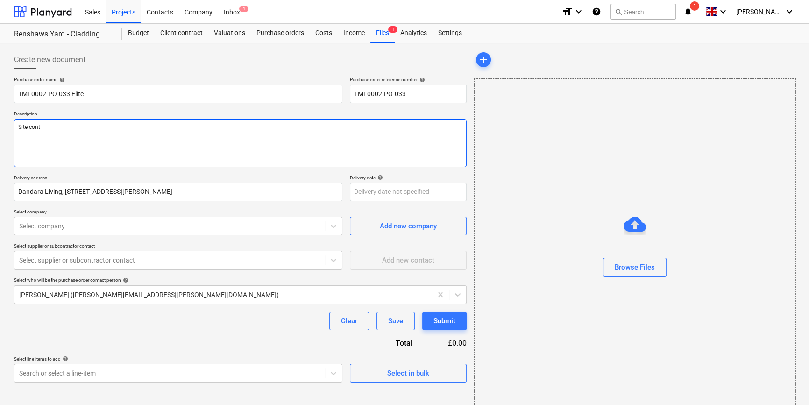
type textarea "Site conta"
type textarea "x"
type textarea "Site contac"
type textarea "x"
type textarea "Site contact"
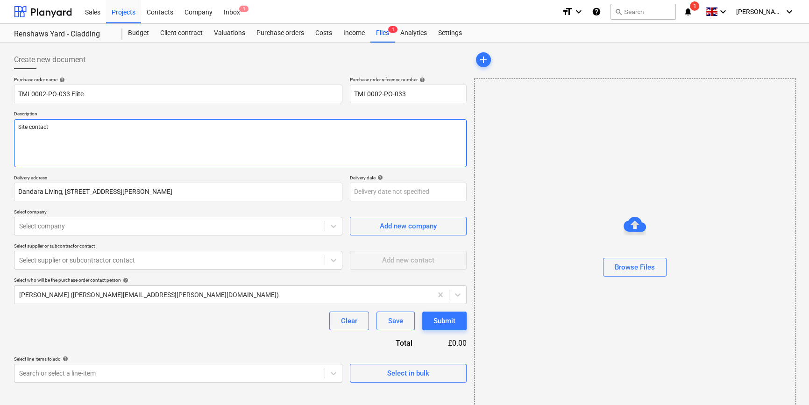
type textarea "x"
type textarea "Site contact"
type textarea "x"
type textarea "Site contact P"
type textarea "x"
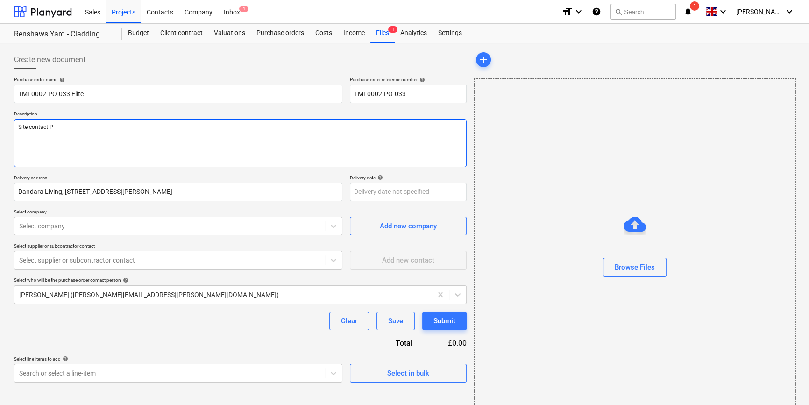
type textarea "Site contact Pe"
type textarea "x"
type textarea "Site contact Ped"
type textarea "x"
type textarea "Site contact Pedz"
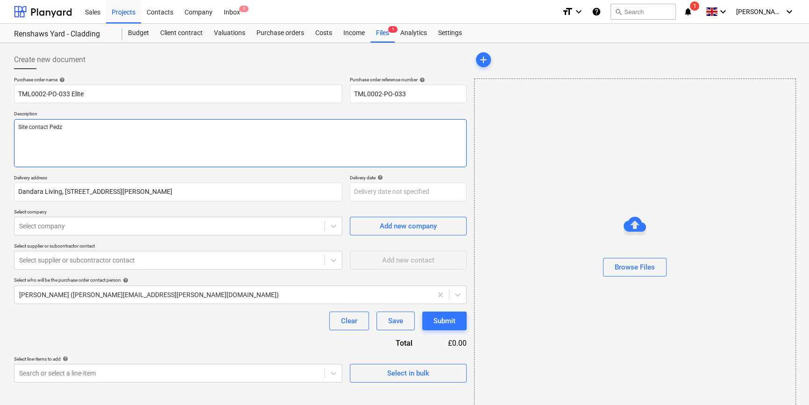
type textarea "x"
type textarea "Site contact Pedzi"
type textarea "x"
type textarea "Site contact Pedzi"
type textarea "x"
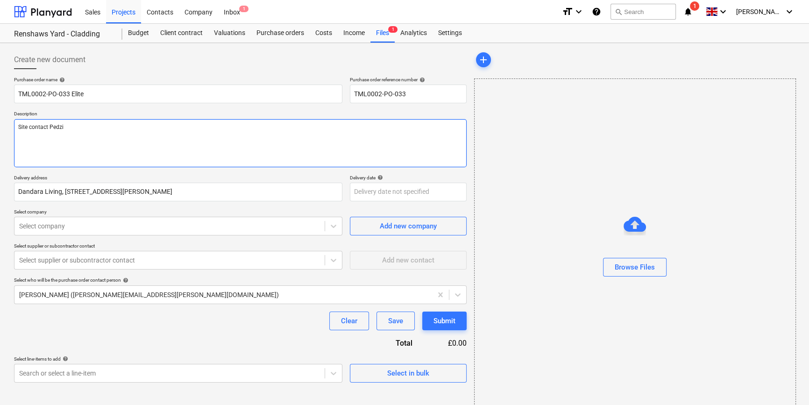
type textarea "Site contact Pedzi 0"
type textarea "x"
type textarea "Site contact Pedzi 07"
type textarea "x"
type textarea "Site contact Pedzi 075"
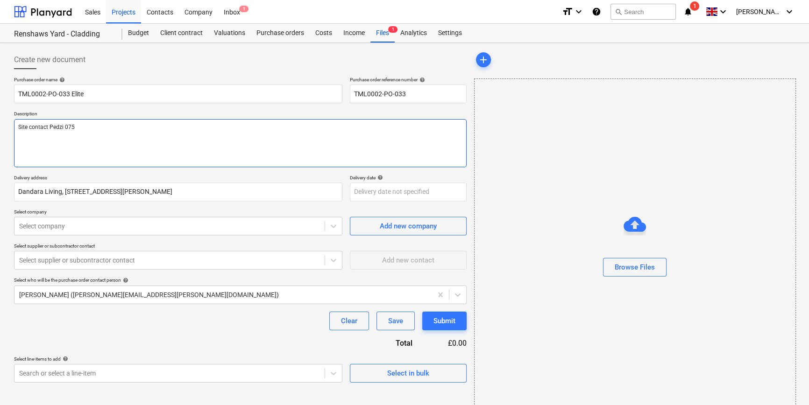
type textarea "x"
type textarea "Site contact Pedzi 0754"
type textarea "x"
type textarea "Site contact Pedzi 07547"
type textarea "x"
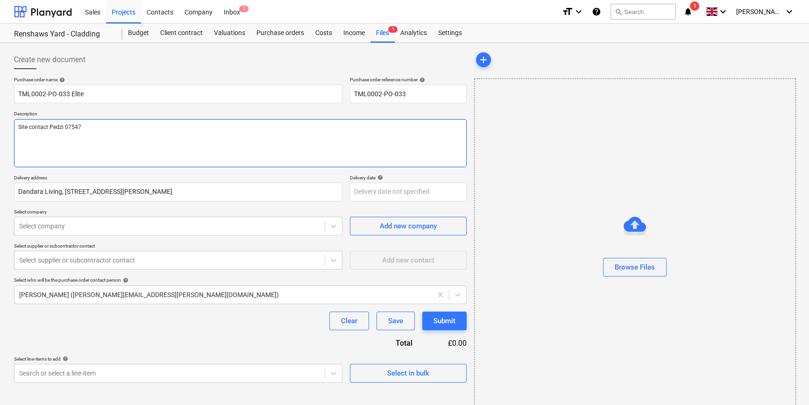
type textarea "Site contact Pedzi 07547"
type textarea "x"
type textarea "Site contact Pedzi 07547 6"
type textarea "x"
type textarea "Site contact Pedzi [PHONE_NUMBER]"
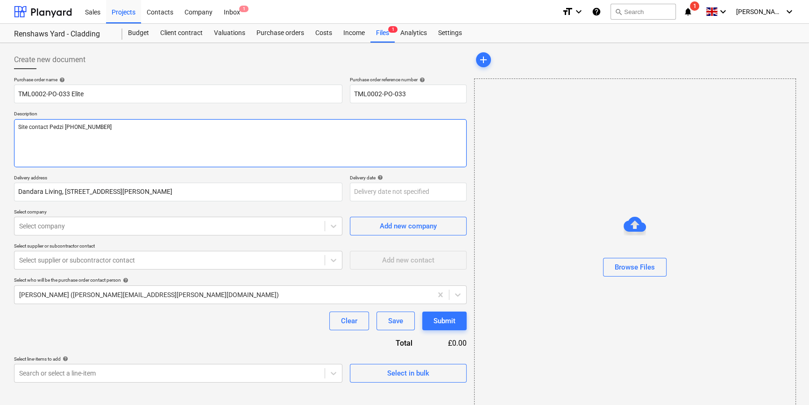
type textarea "x"
type textarea "Site contact Pedzi [PHONE_NUMBER]"
type textarea "x"
type textarea "Site contact Pedzi [PHONE_NUMBER]"
type textarea "x"
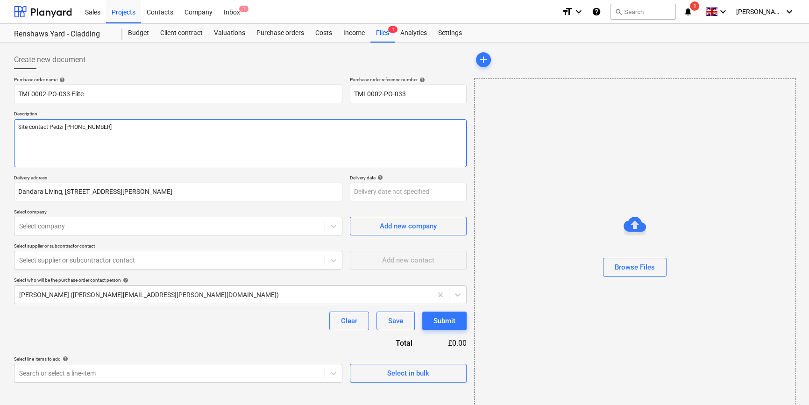
type textarea "Site contact Pedzi [PHONE_NUMBER]"
type textarea "x"
type textarea "Site contact Pedzi [PHONE_NUMBER]"
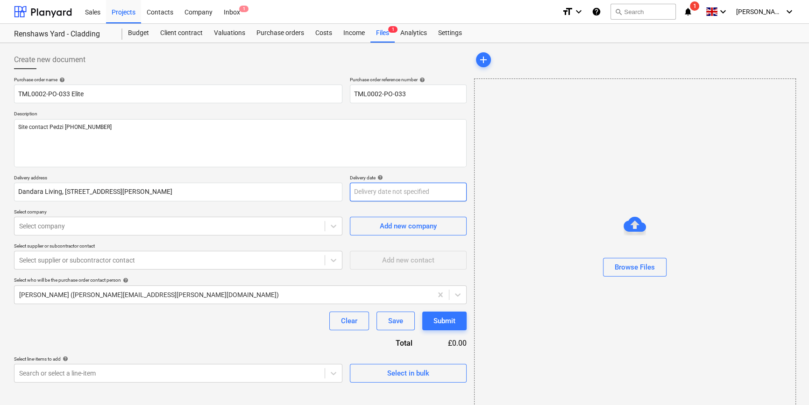
click at [368, 196] on body "Sales Projects Contacts Company Inbox 1 format_size keyboard_arrow_down help se…" at bounding box center [404, 202] width 809 height 405
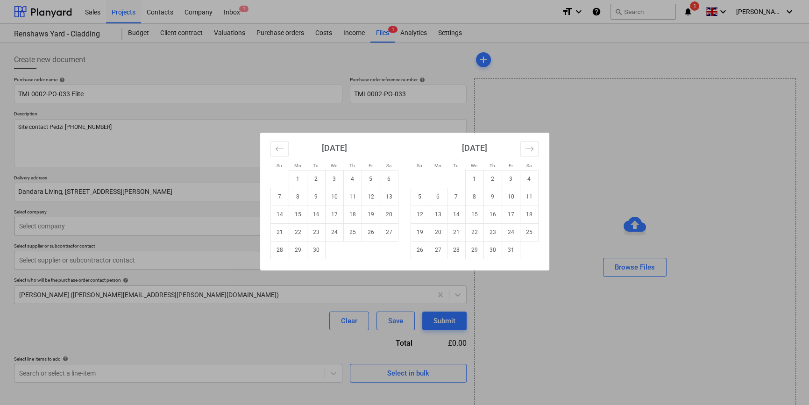
click at [296, 232] on td "22" at bounding box center [298, 232] width 18 height 18
type textarea "x"
type input "[DATE]"
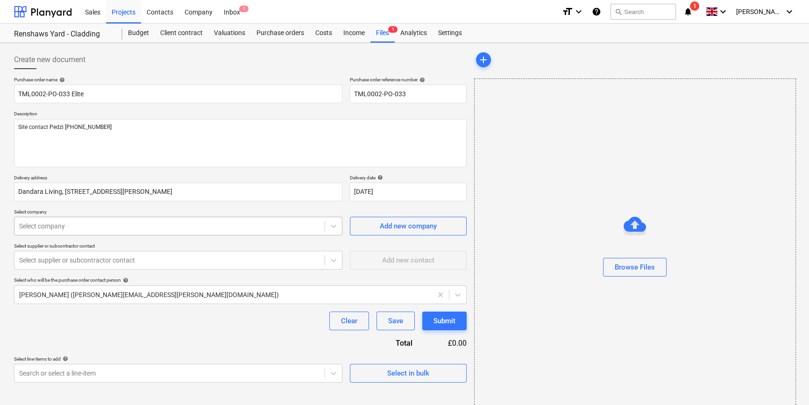
click at [182, 228] on div at bounding box center [169, 226] width 301 height 9
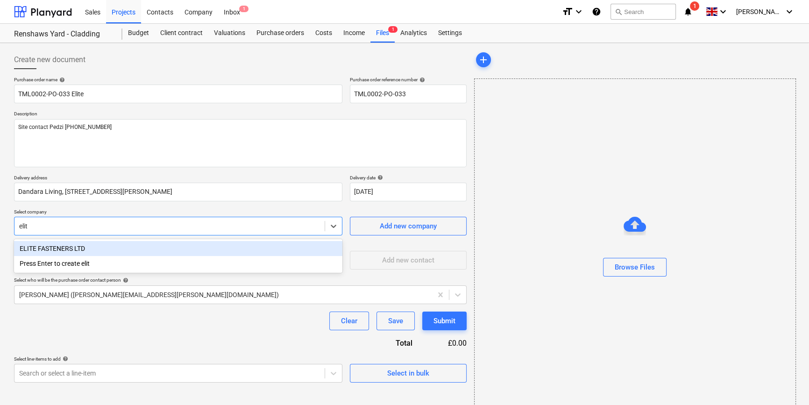
type input "elite"
click at [72, 249] on div "ELITE FASTENERS LTD" at bounding box center [178, 248] width 329 height 15
type textarea "x"
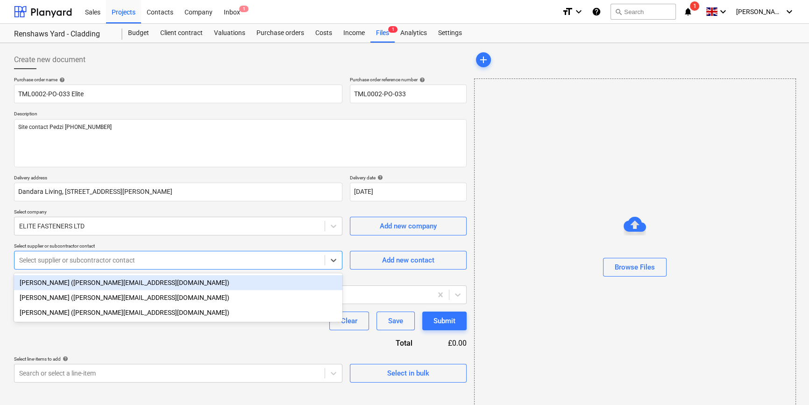
click at [72, 262] on div at bounding box center [169, 260] width 301 height 9
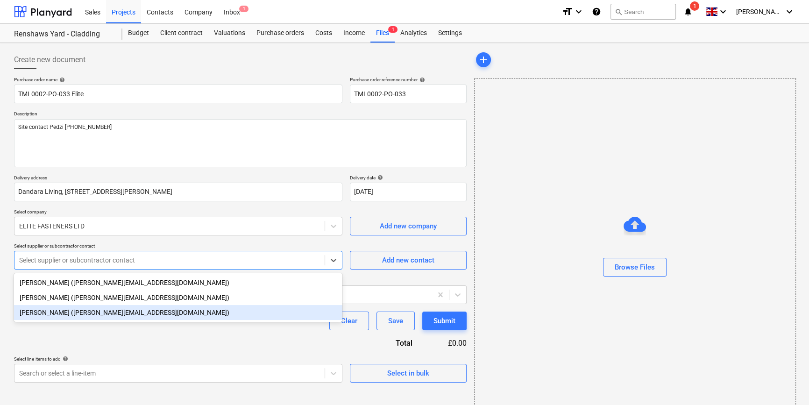
click at [73, 315] on div "[PERSON_NAME] ([PERSON_NAME][EMAIL_ADDRESS][DOMAIN_NAME])" at bounding box center [178, 312] width 329 height 15
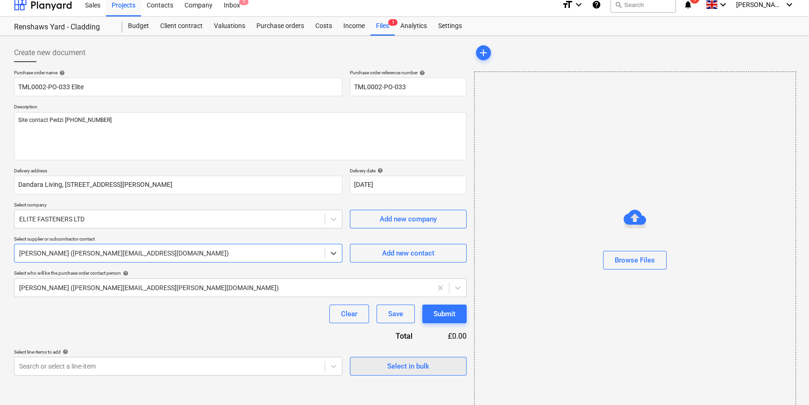
scroll to position [20, 0]
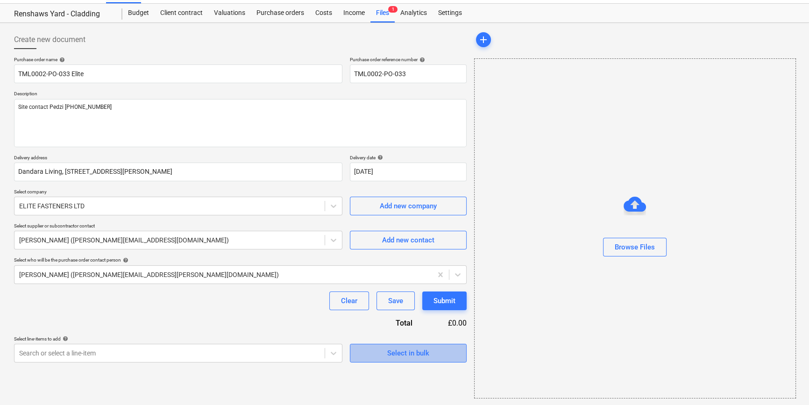
click at [380, 351] on span "Select in bulk" at bounding box center [408, 353] width 93 height 12
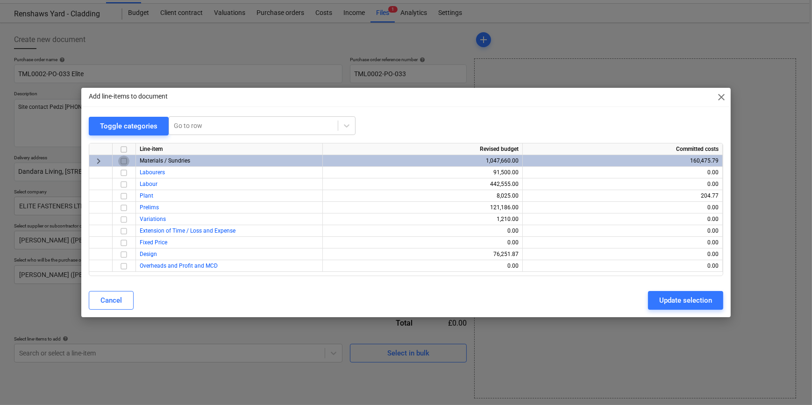
click at [122, 160] on input "checkbox" at bounding box center [123, 161] width 11 height 11
click at [669, 299] on div "Update selection" at bounding box center [685, 300] width 53 height 12
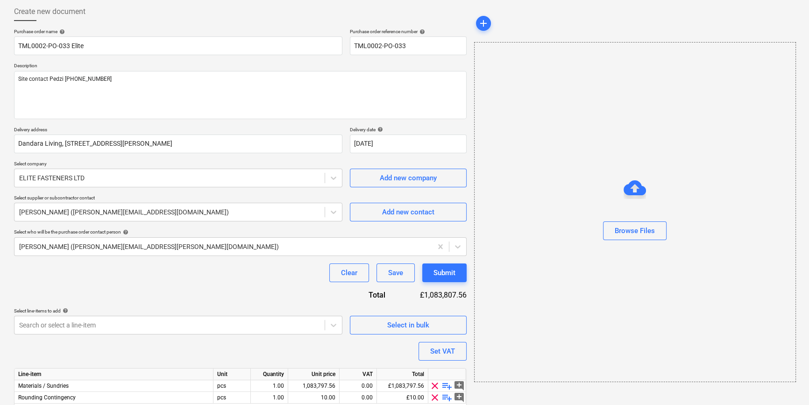
scroll to position [84, 0]
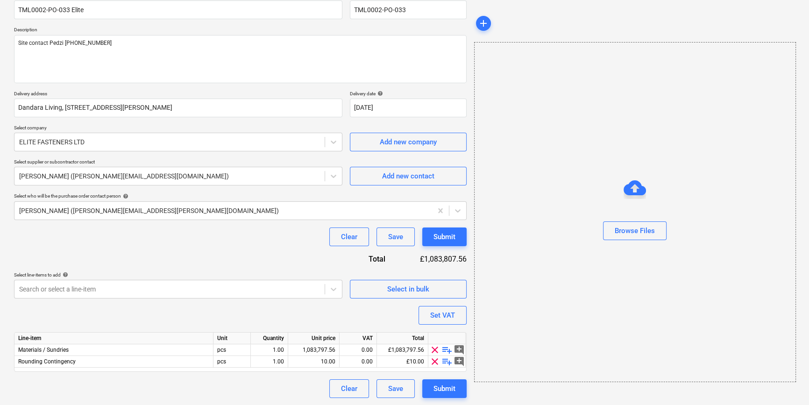
click at [434, 363] on span "clear" at bounding box center [435, 361] width 11 height 11
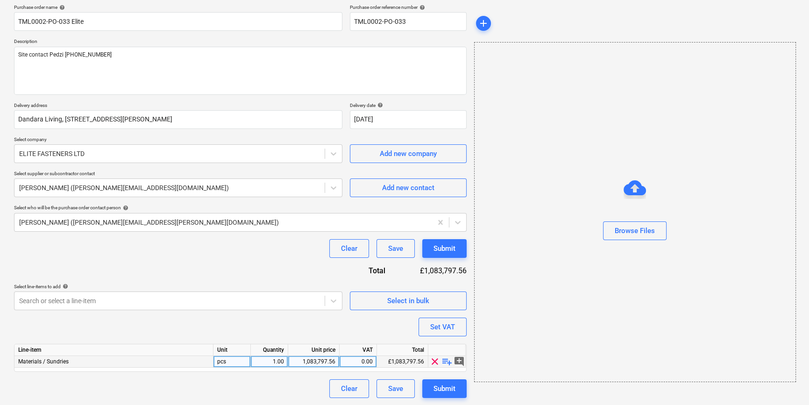
click at [444, 361] on span "playlist_add" at bounding box center [447, 361] width 11 height 11
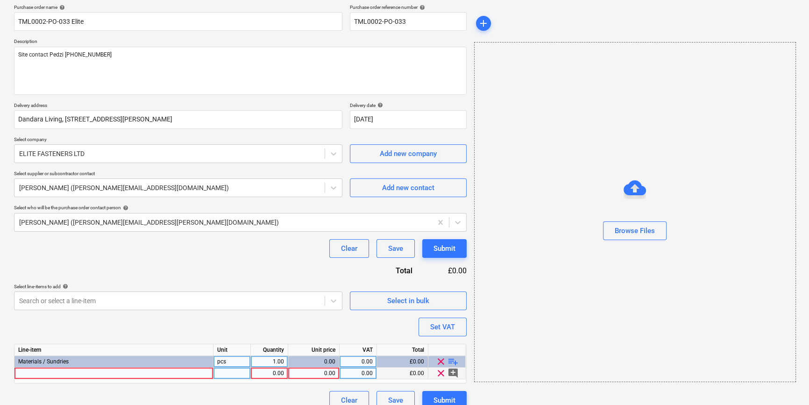
type textarea "x"
click at [36, 374] on div at bounding box center [113, 374] width 199 height 12
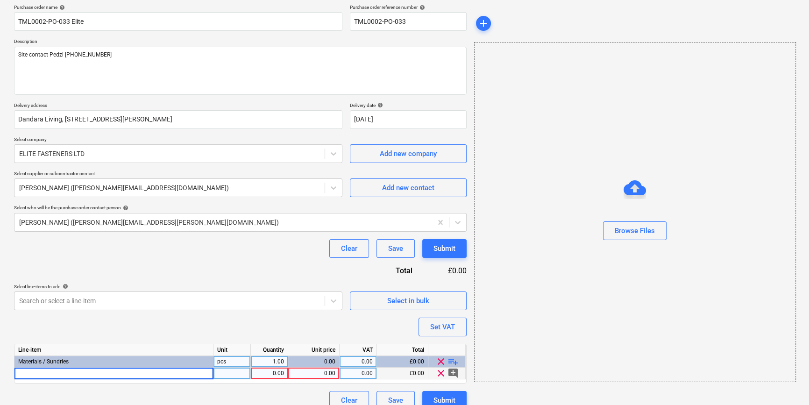
type input "MBA-SS-08170"
type textarea "x"
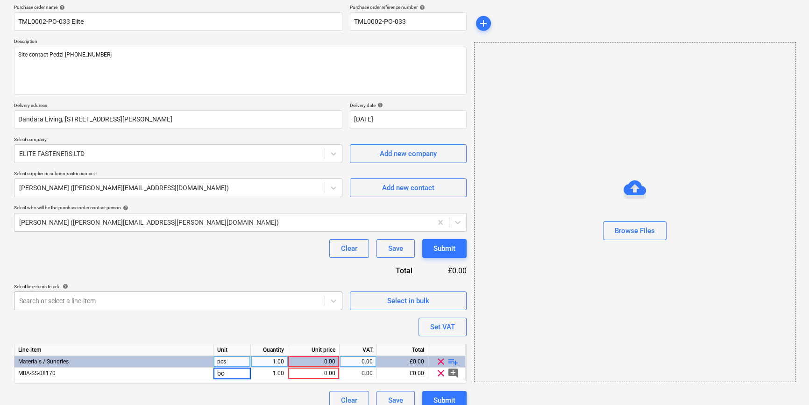
type input "box"
type textarea "x"
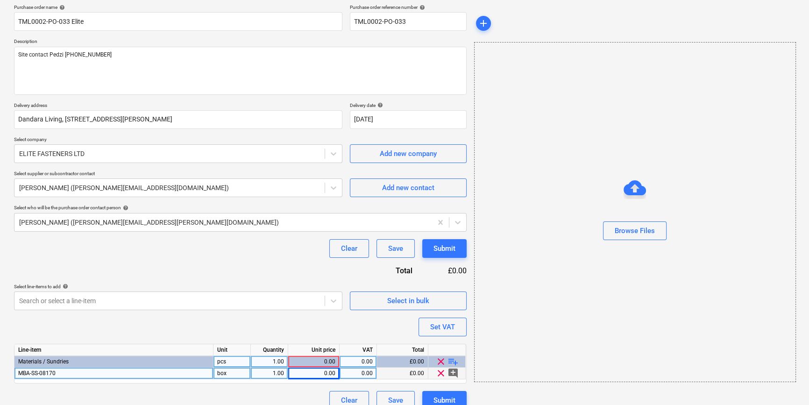
click at [63, 372] on div "MBA-SS-08170" at bounding box center [113, 374] width 199 height 12
click at [63, 373] on input "MBA-SS-08170" at bounding box center [113, 373] width 199 height 11
type input "MBA-SS-08170 (250)"
type textarea "x"
click at [327, 373] on div "0.00" at bounding box center [313, 374] width 43 height 12
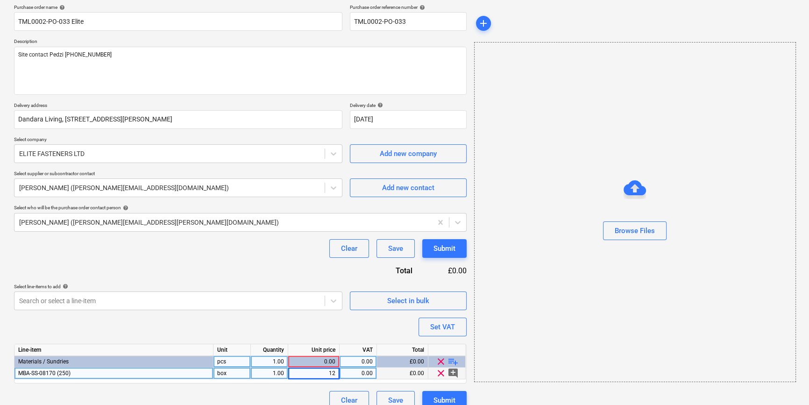
type input "120"
type textarea "x"
type input "20"
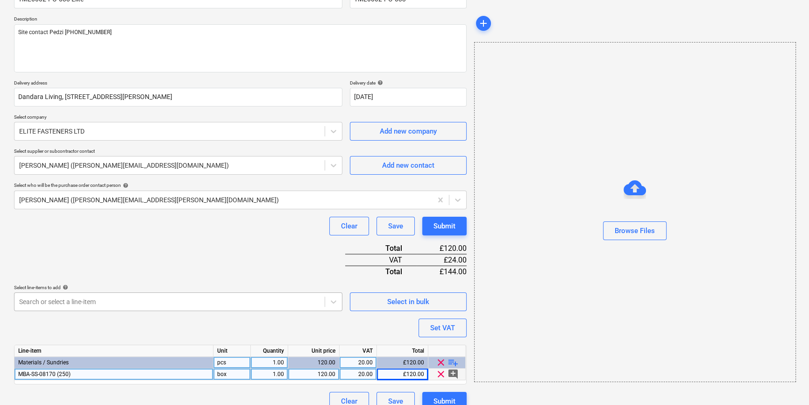
scroll to position [107, 0]
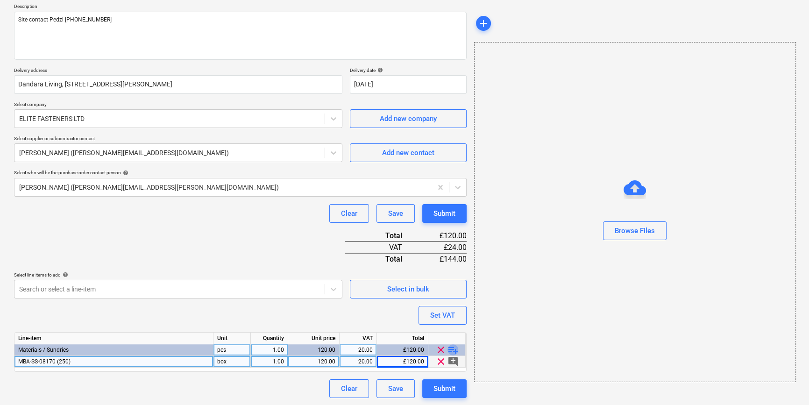
click at [452, 348] on span "playlist_add" at bounding box center [453, 349] width 11 height 11
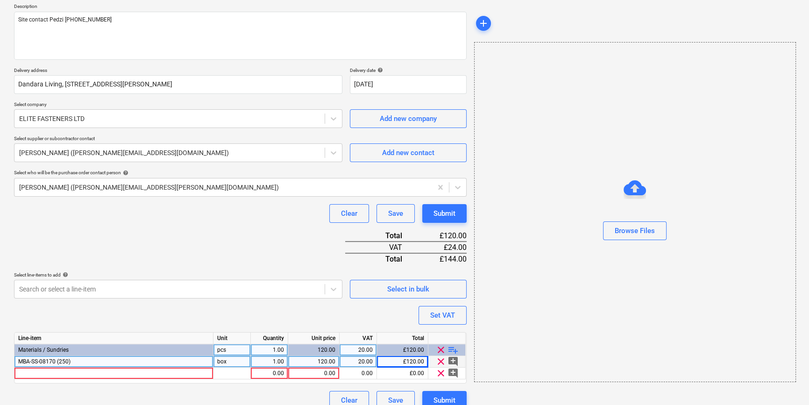
type textarea "x"
click at [28, 373] on div at bounding box center [113, 374] width 199 height 12
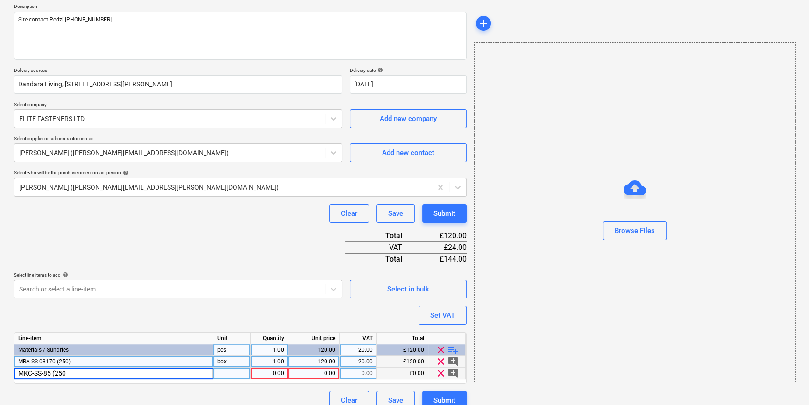
type input "MKC-SS-85 (250)"
type textarea "x"
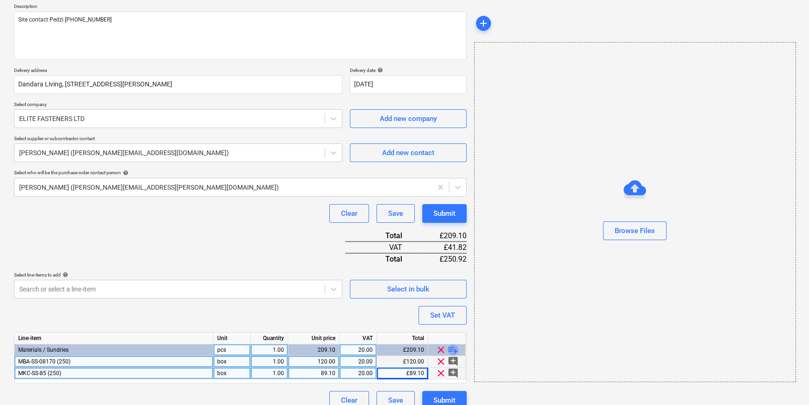
click at [457, 350] on span "playlist_add" at bounding box center [453, 349] width 11 height 11
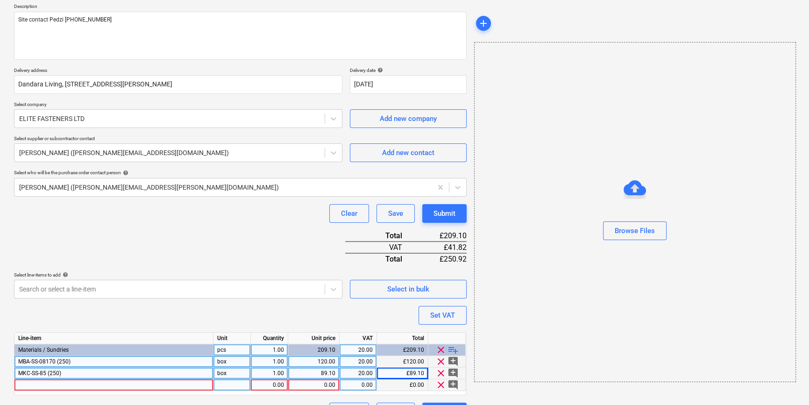
click at [30, 386] on div at bounding box center [113, 386] width 199 height 12
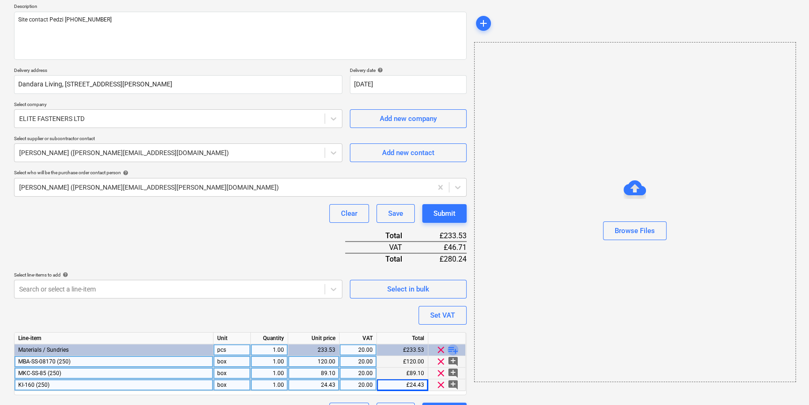
click at [452, 346] on span "playlist_add" at bounding box center [453, 349] width 11 height 11
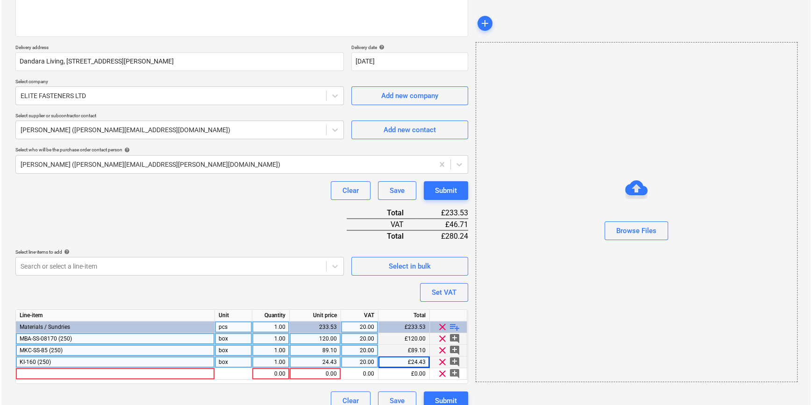
scroll to position [143, 0]
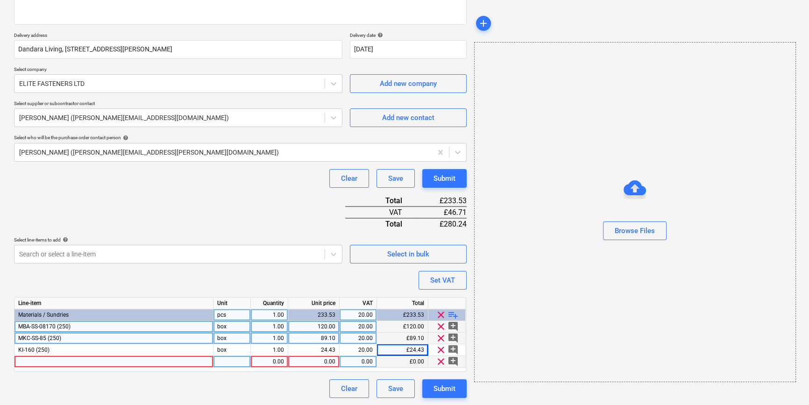
click at [36, 359] on div at bounding box center [113, 362] width 199 height 12
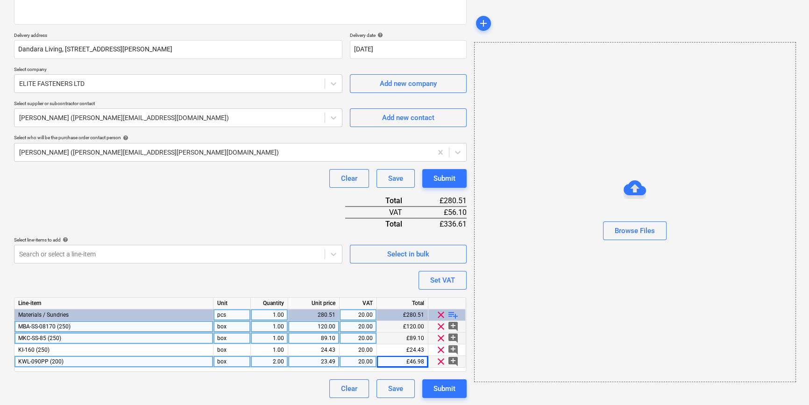
click at [271, 362] on div "2.00" at bounding box center [269, 362] width 29 height 12
click at [440, 387] on div "Submit" at bounding box center [445, 389] width 22 height 12
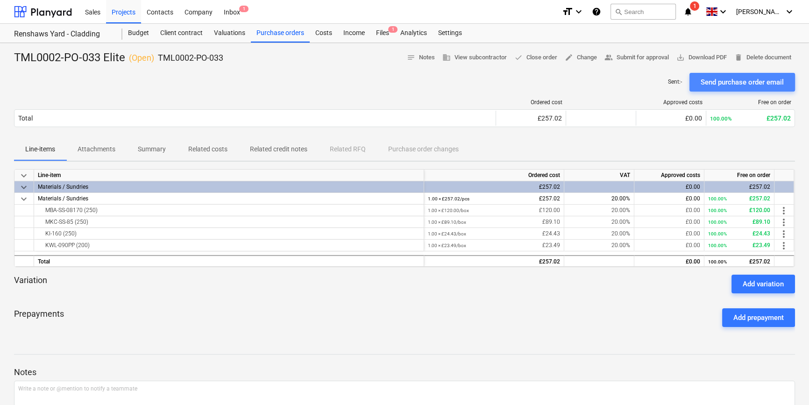
click at [745, 85] on div "Send purchase order email" at bounding box center [742, 82] width 83 height 12
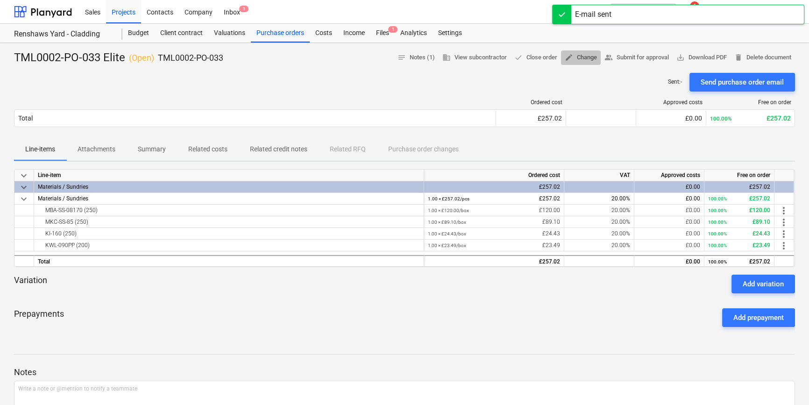
click at [584, 56] on span "edit Change" at bounding box center [581, 57] width 32 height 11
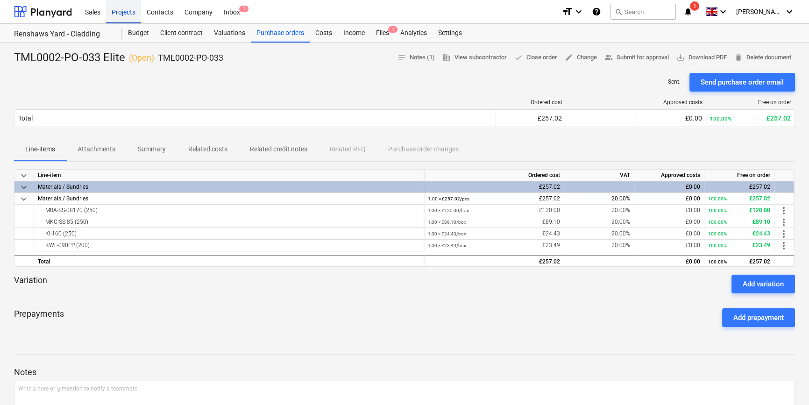
click at [116, 15] on div "Projects" at bounding box center [123, 12] width 35 height 24
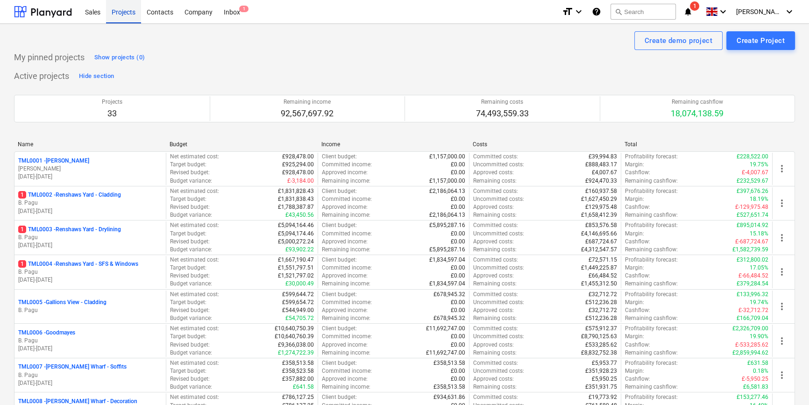
click at [116, 15] on div "Projects" at bounding box center [123, 12] width 35 height 24
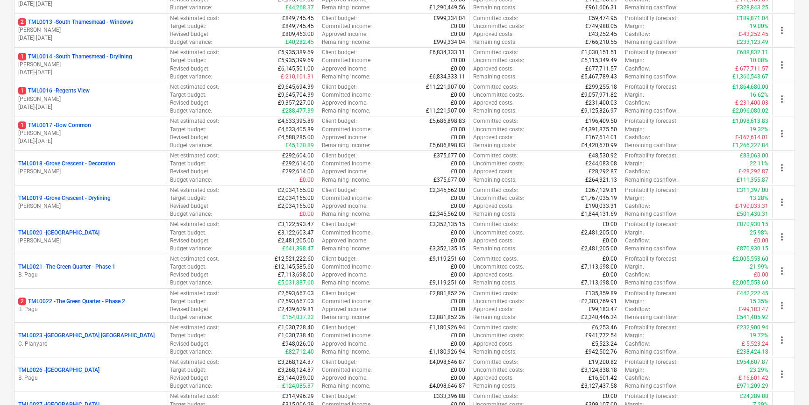
scroll to position [552, 0]
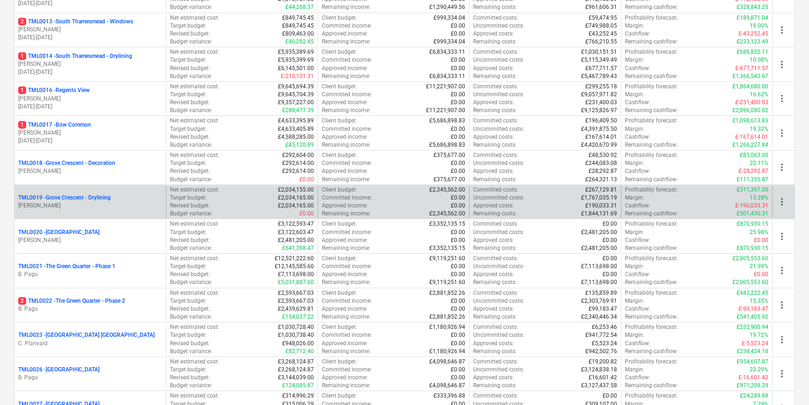
click at [86, 200] on p "TML0019 - Grove Crescent - Drylining" at bounding box center [64, 198] width 93 height 8
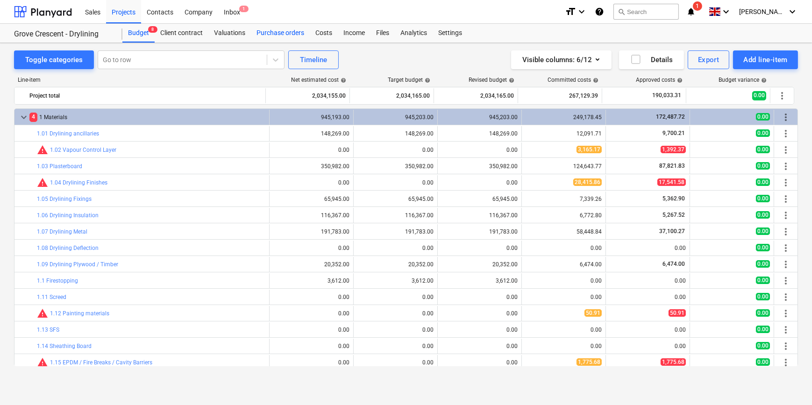
click at [272, 35] on div "Purchase orders" at bounding box center [280, 33] width 59 height 19
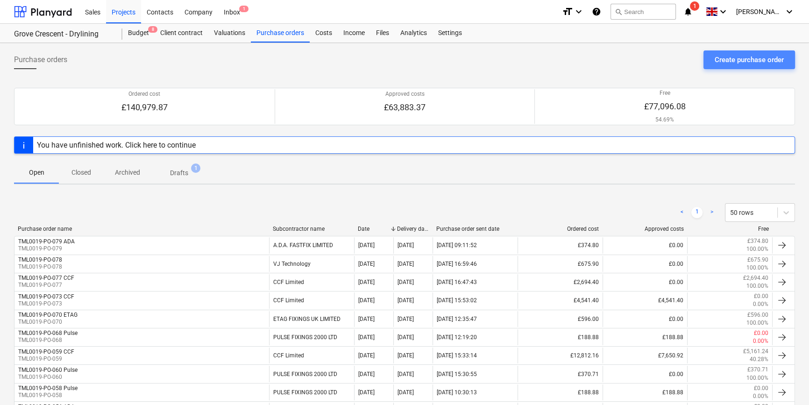
click at [743, 62] on div "Create purchase order" at bounding box center [749, 60] width 69 height 12
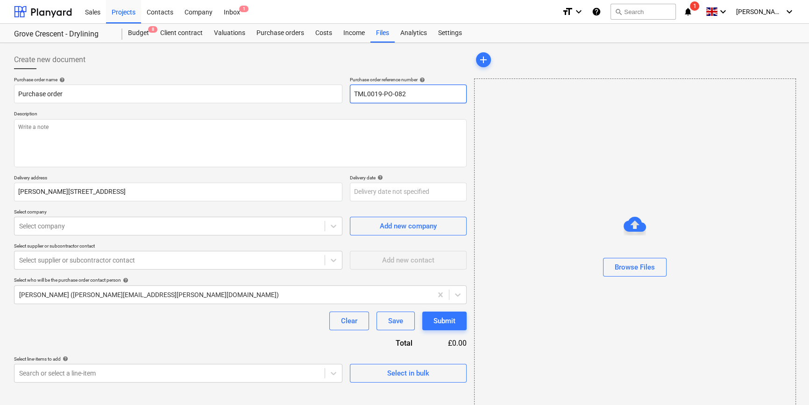
drag, startPoint x: 415, startPoint y: 94, endPoint x: 353, endPoint y: 95, distance: 61.7
click at [353, 95] on input "TML0019-PO-082" at bounding box center [408, 94] width 117 height 19
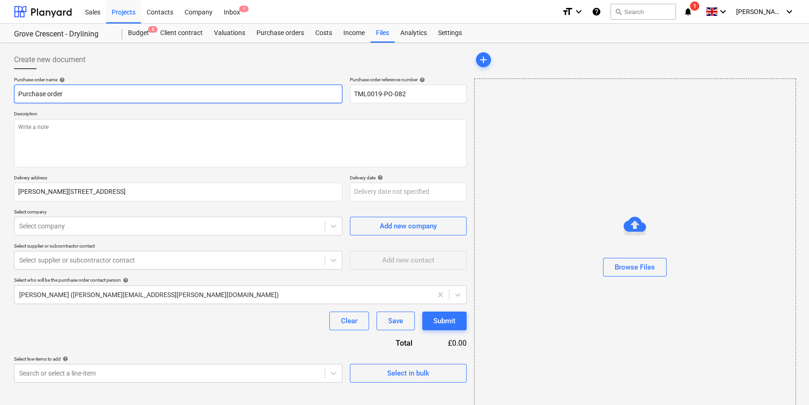
drag, startPoint x: 64, startPoint y: 93, endPoint x: 14, endPoint y: 93, distance: 50.5
click at [14, 93] on input "Purchase order" at bounding box center [178, 94] width 329 height 19
paste input "TML0019-PO-082"
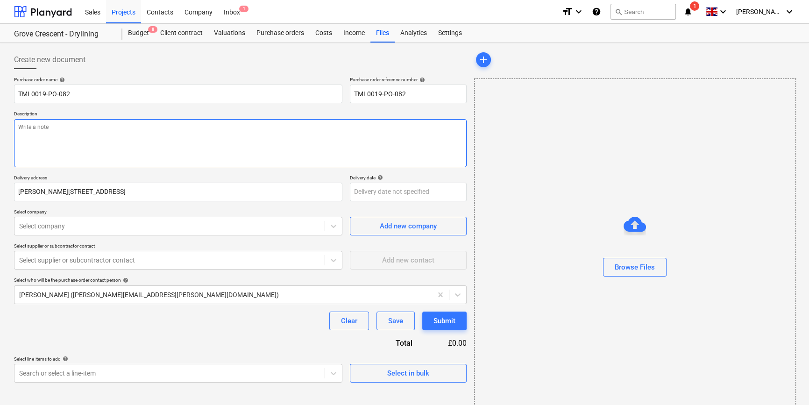
click at [42, 145] on textarea at bounding box center [240, 143] width 453 height 48
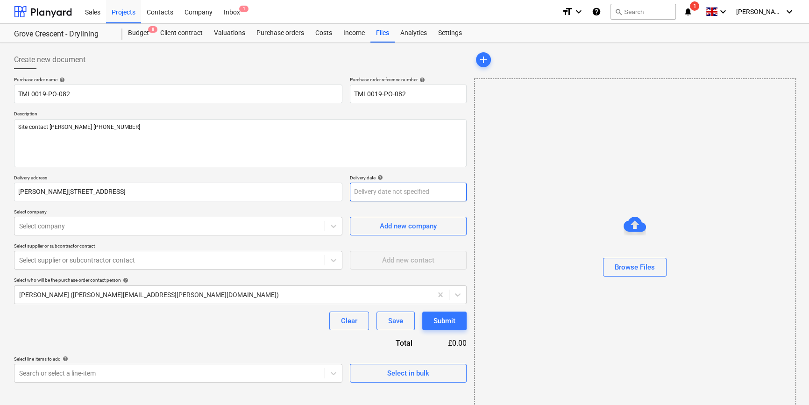
click at [374, 194] on body "Sales Projects Contacts Company Inbox 1 format_size keyboard_arrow_down help se…" at bounding box center [404, 202] width 809 height 405
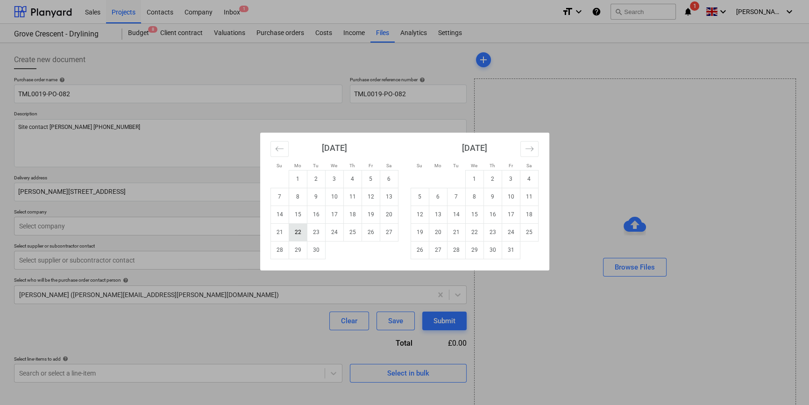
click at [297, 232] on td "22" at bounding box center [298, 232] width 18 height 18
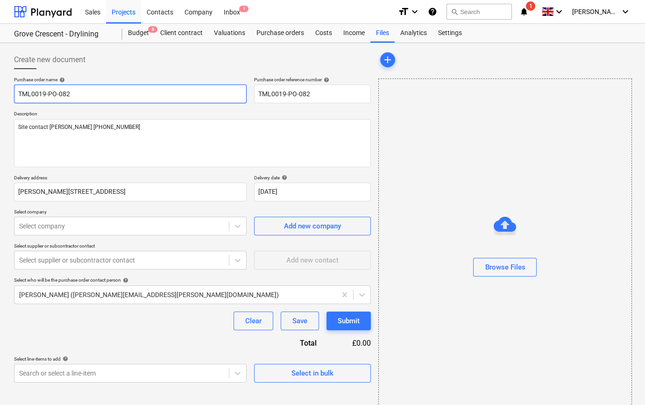
click at [90, 94] on input "TML0019-PO-082" at bounding box center [130, 94] width 233 height 19
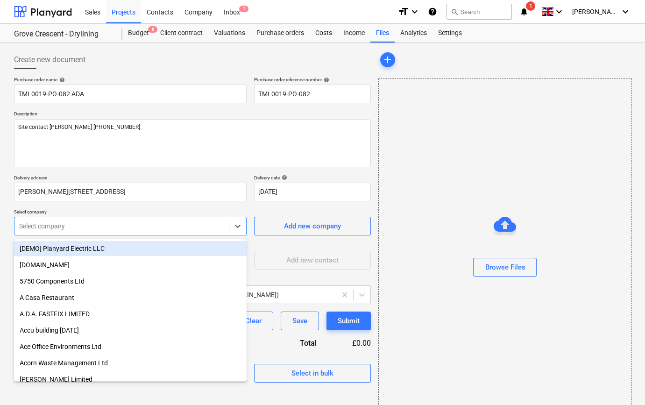
click at [79, 229] on div at bounding box center [121, 226] width 205 height 9
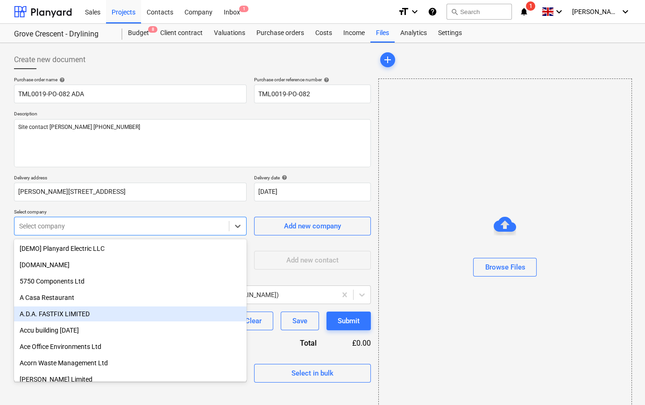
click at [48, 314] on div "A.D.A. FASTFIX LIMITED" at bounding box center [130, 314] width 233 height 15
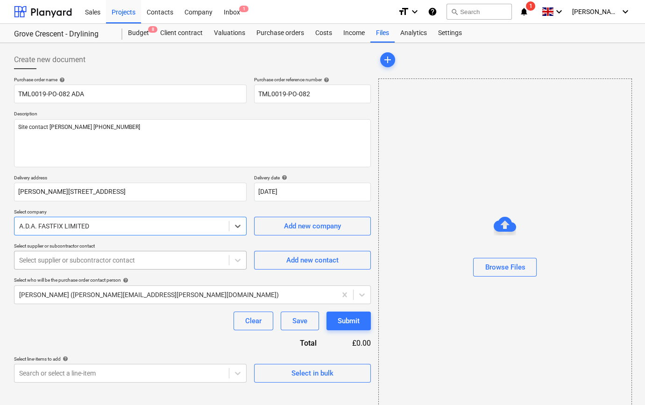
click at [52, 262] on div at bounding box center [121, 260] width 205 height 9
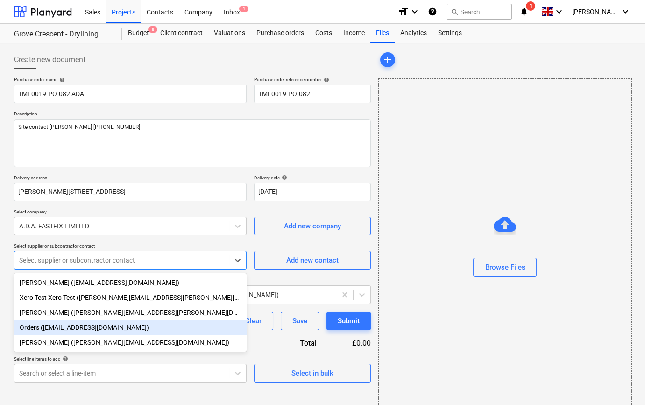
click at [51, 328] on div "Orders ([EMAIL_ADDRESS][DOMAIN_NAME])" at bounding box center [130, 327] width 233 height 15
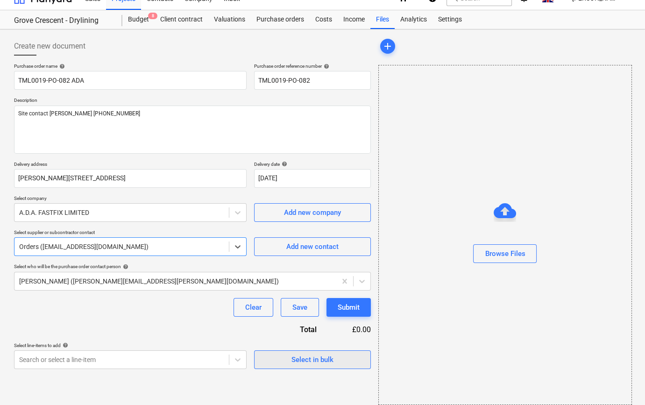
scroll to position [20, 0]
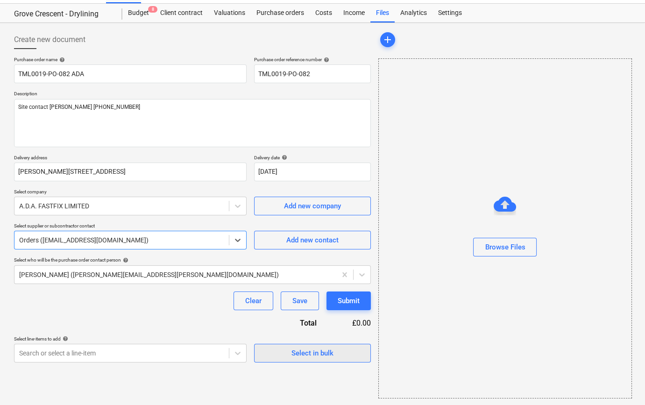
click at [325, 351] on div "Select in bulk" at bounding box center [313, 353] width 42 height 12
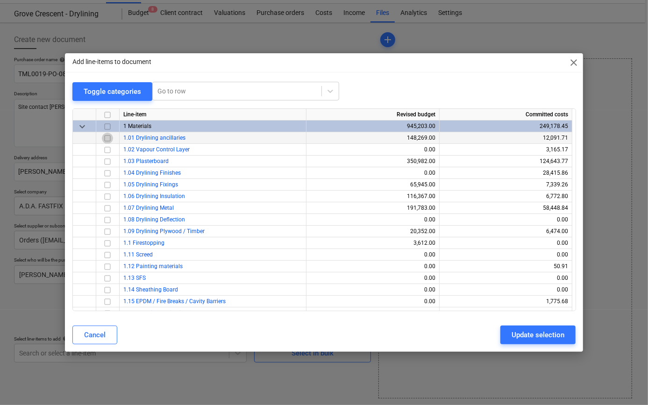
click at [107, 137] on input "checkbox" at bounding box center [107, 137] width 11 height 11
click at [539, 339] on div "Update selection" at bounding box center [538, 335] width 53 height 12
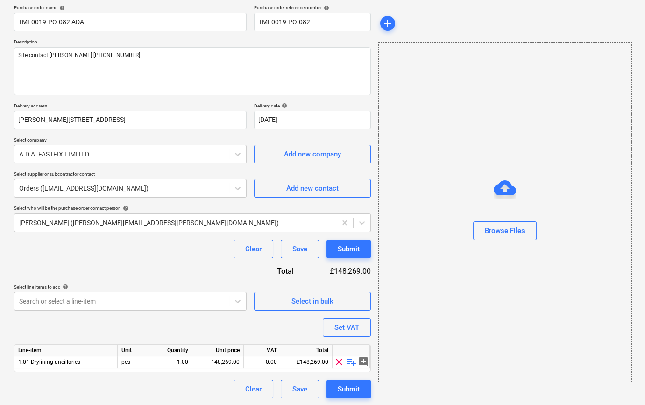
scroll to position [72, 0]
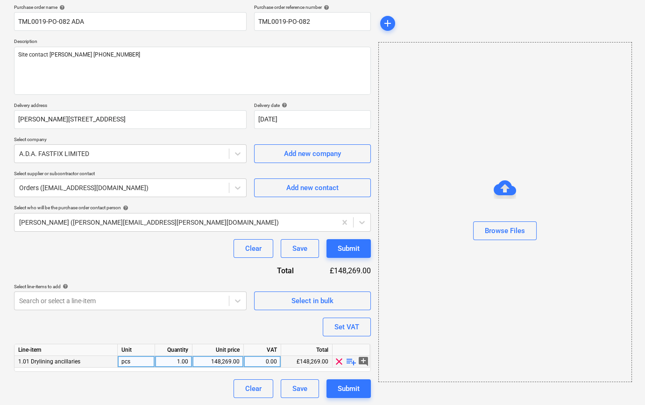
click at [351, 360] on span "playlist_add" at bounding box center [351, 361] width 11 height 11
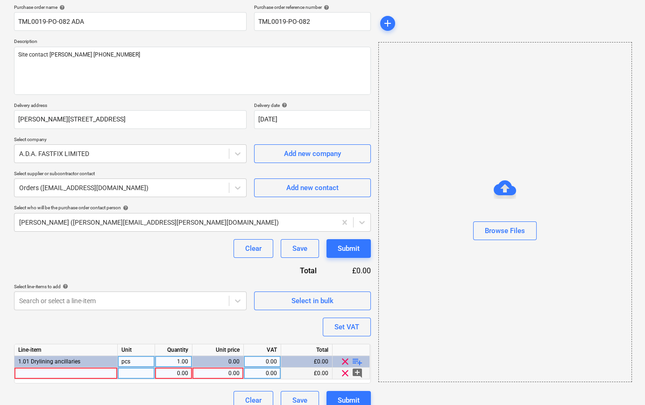
click at [33, 375] on div at bounding box center [65, 374] width 103 height 12
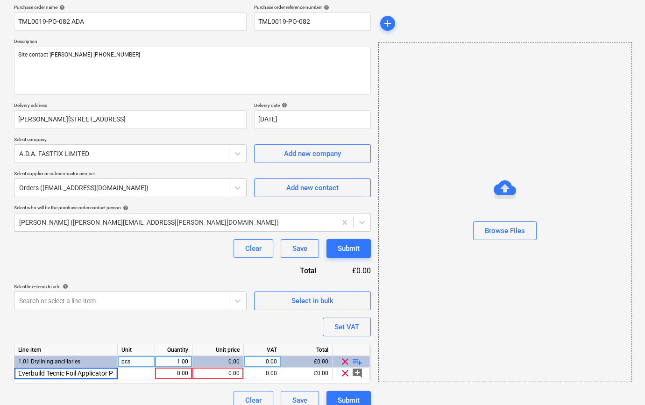
scroll to position [0, 37]
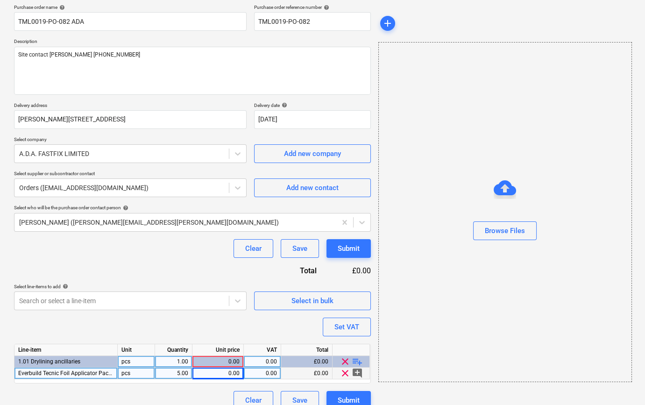
click at [226, 372] on div "0.00" at bounding box center [217, 374] width 43 height 12
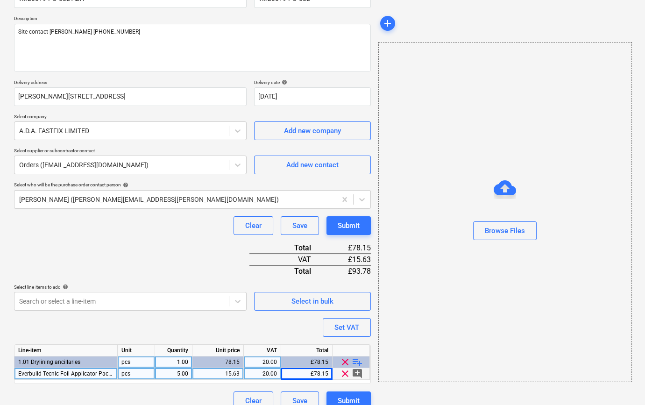
scroll to position [107, 0]
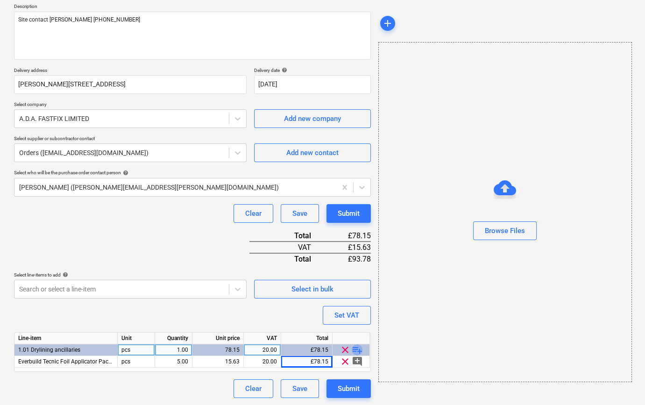
click at [360, 351] on span "playlist_add" at bounding box center [357, 349] width 11 height 11
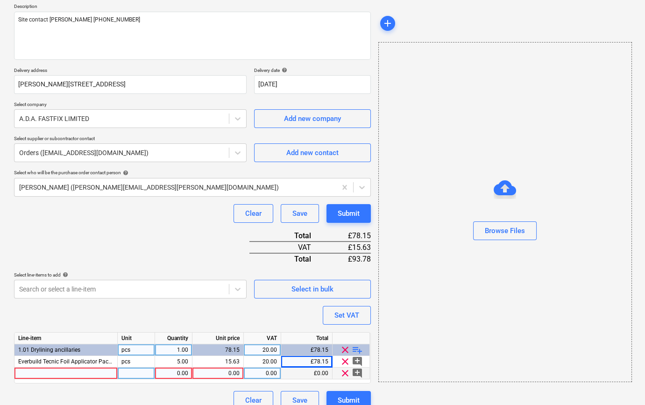
click at [35, 372] on div at bounding box center [65, 374] width 103 height 12
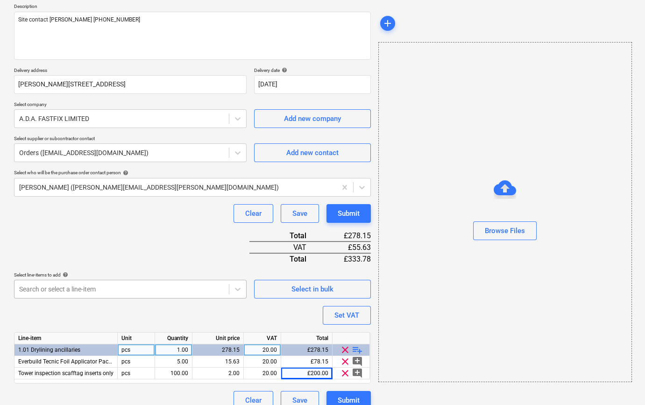
scroll to position [119, 0]
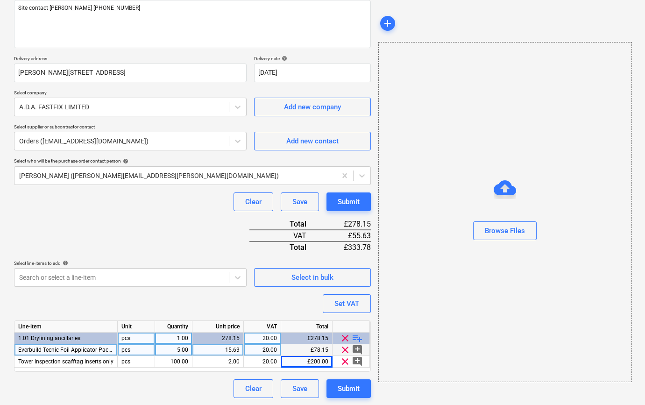
click at [87, 351] on span "Everbuild Tecnic Foil Applicator Pack Gun 5no" at bounding box center [76, 350] width 116 height 7
click at [102, 348] on input "Everbuild Tecnic Foil Applicator Pack Gun 5no" at bounding box center [65, 349] width 103 height 11
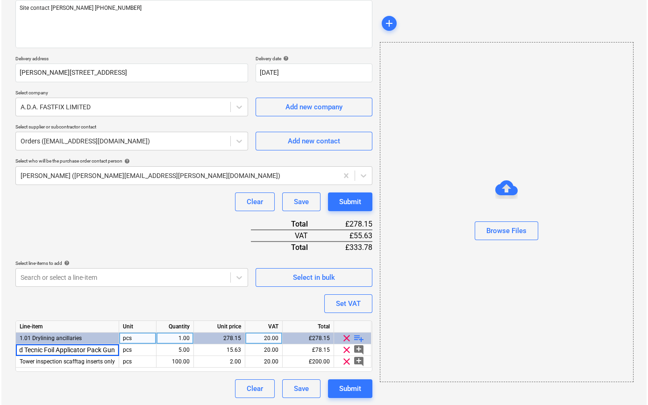
scroll to position [0, 24]
click at [339, 386] on div "Submit" at bounding box center [349, 389] width 22 height 12
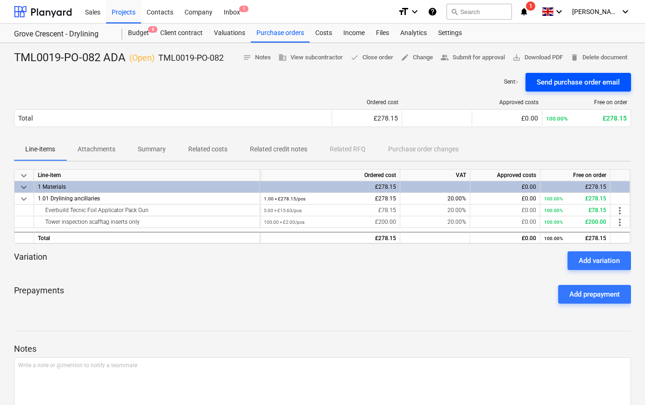
click at [563, 82] on div "Send purchase order email" at bounding box center [578, 82] width 83 height 12
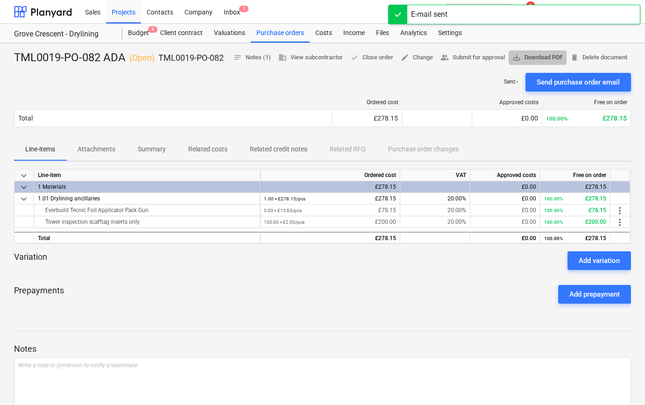
click at [563, 59] on span "save_alt Download PDF" at bounding box center [538, 57] width 50 height 11
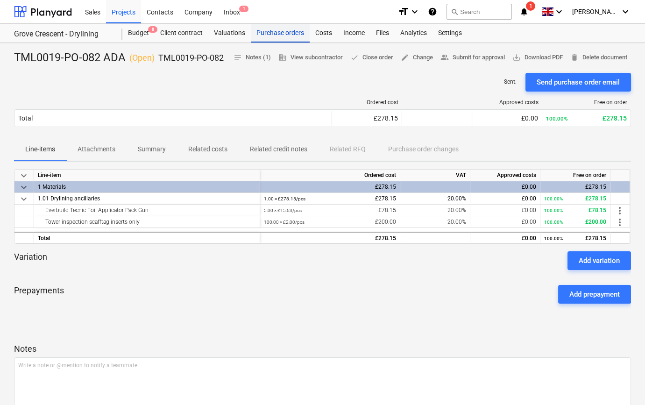
click at [282, 30] on div "Purchase orders" at bounding box center [280, 33] width 59 height 19
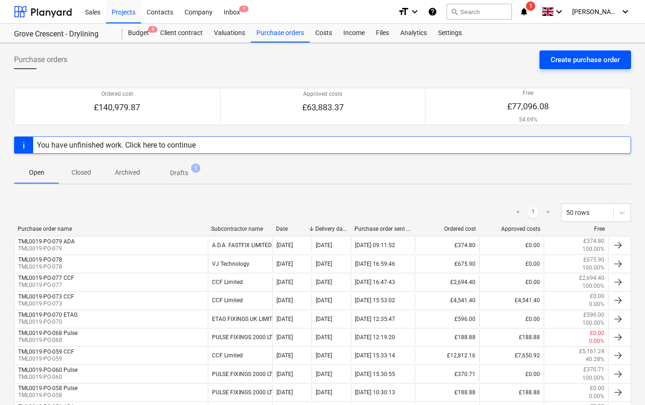
click at [567, 59] on div "Create purchase order" at bounding box center [585, 60] width 69 height 12
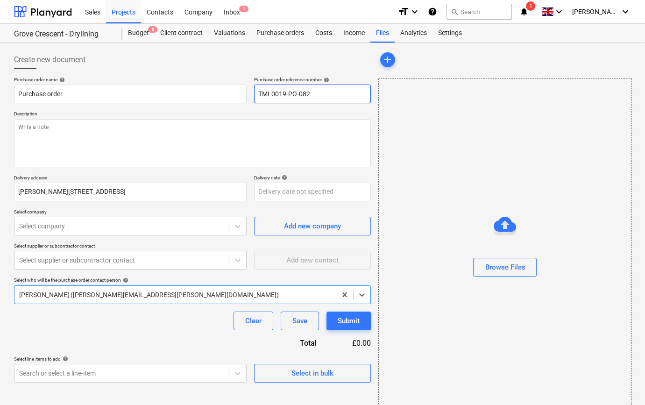
click at [314, 93] on input "TML0019-PO-082" at bounding box center [312, 94] width 117 height 19
drag, startPoint x: 311, startPoint y: 93, endPoint x: 257, endPoint y: 94, distance: 54.2
click at [257, 94] on input "TML0019-PO-083" at bounding box center [312, 94] width 117 height 19
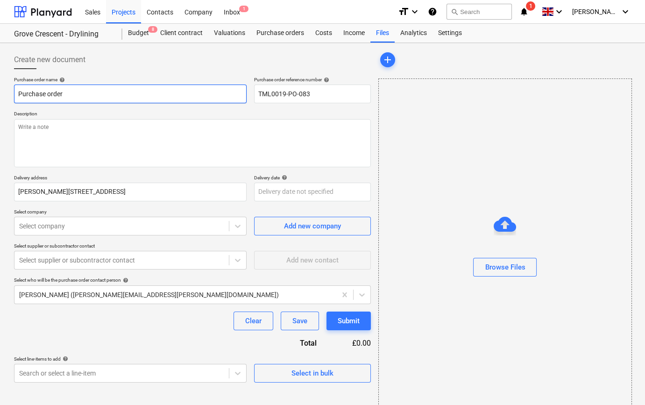
drag, startPoint x: 70, startPoint y: 93, endPoint x: 14, endPoint y: 93, distance: 56.1
click at [14, 93] on input "Purchase order" at bounding box center [130, 94] width 233 height 19
paste input "TML0019-PO-083"
click at [84, 92] on input "TML0019-PO-083" at bounding box center [130, 94] width 233 height 19
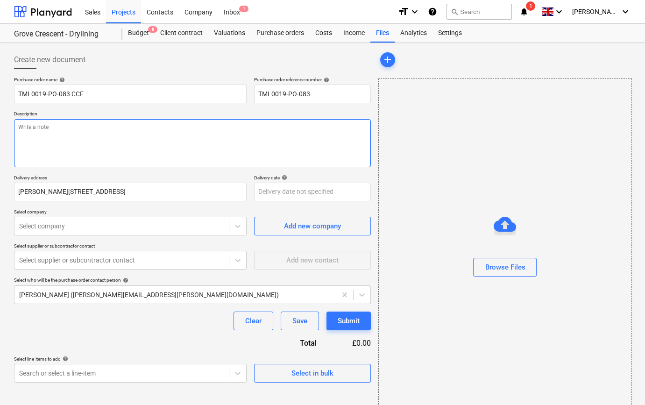
click at [60, 132] on textarea at bounding box center [192, 143] width 357 height 48
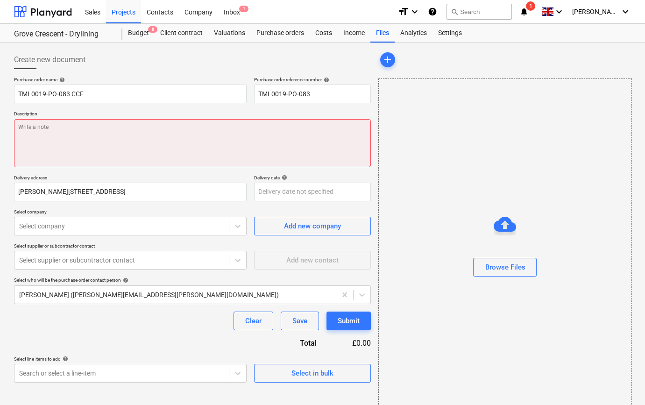
click at [44, 134] on textarea at bounding box center [192, 143] width 357 height 48
paste textarea "Site contact [PERSON_NAME] [PHONE_NUMBER]"
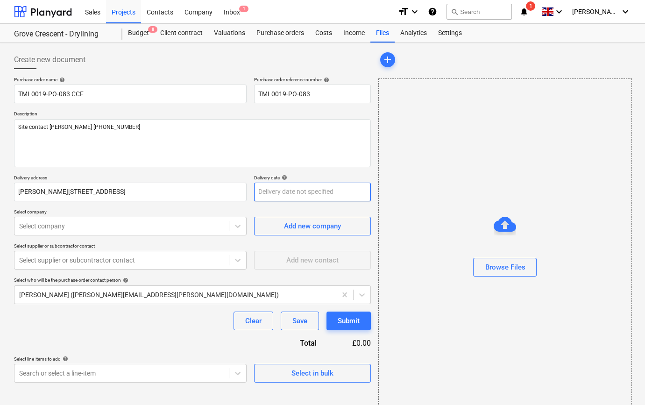
click at [271, 190] on body "Sales Projects Contacts Company Inbox 1 format_size keyboard_arrow_down help se…" at bounding box center [322, 202] width 645 height 405
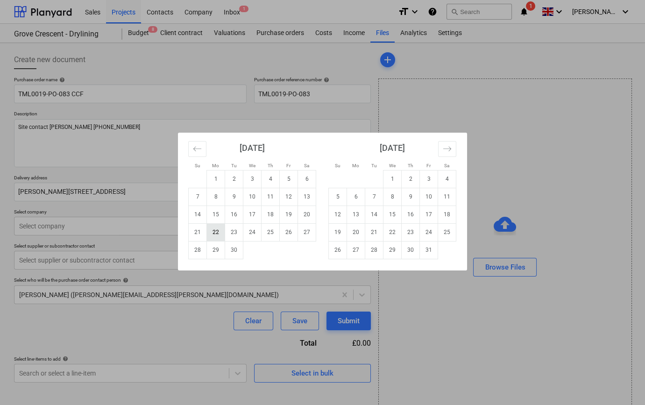
click at [214, 229] on td "22" at bounding box center [216, 232] width 18 height 18
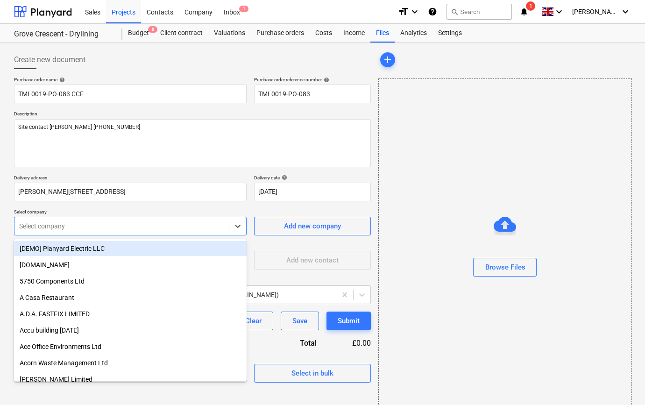
click at [214, 229] on div at bounding box center [121, 226] width 205 height 9
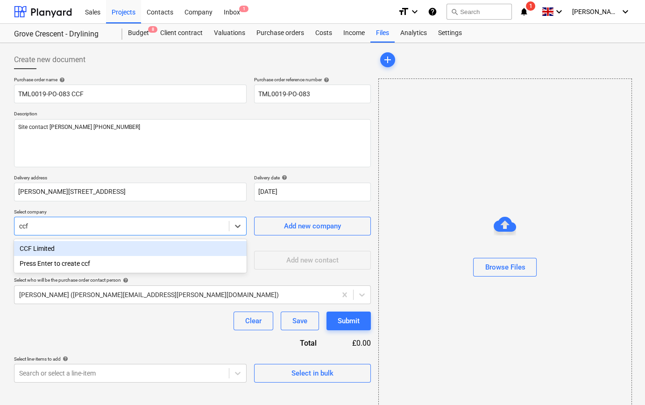
click at [109, 248] on div "CCF Limited" at bounding box center [130, 248] width 233 height 15
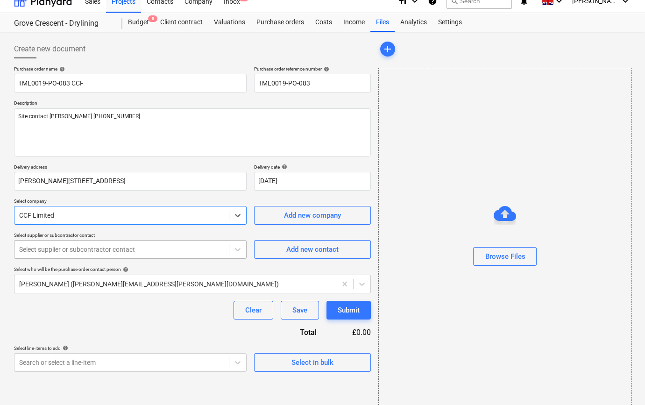
click at [100, 256] on div "Select supplier or subcontractor contact" at bounding box center [121, 249] width 215 height 13
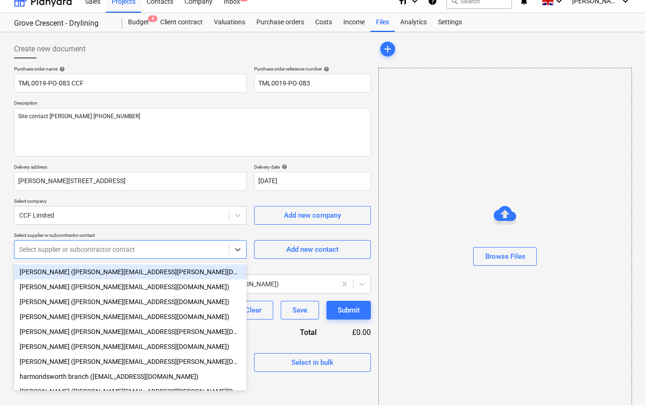
scroll to position [12, 0]
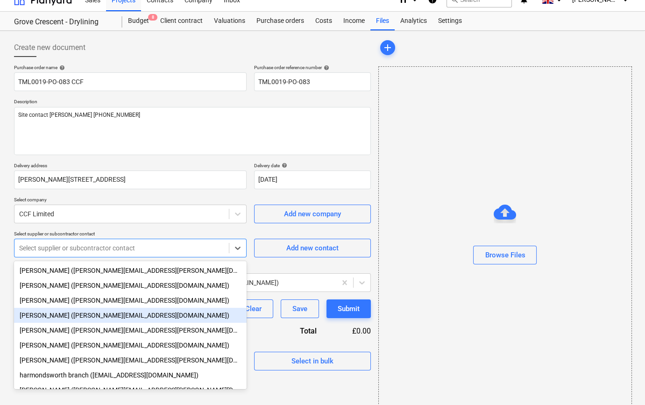
click at [56, 318] on div "[PERSON_NAME] ([PERSON_NAME][EMAIL_ADDRESS][DOMAIN_NAME])" at bounding box center [130, 315] width 233 height 15
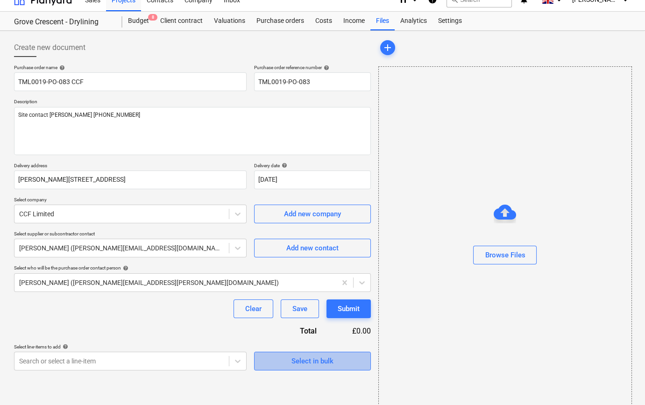
click at [334, 358] on span "Select in bulk" at bounding box center [312, 361] width 93 height 12
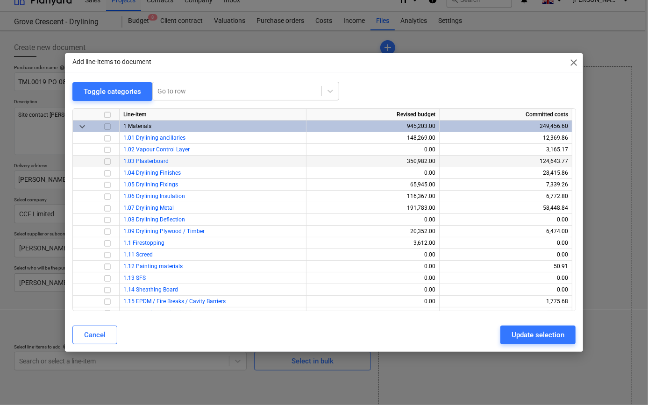
click at [108, 161] on input "checkbox" at bounding box center [107, 161] width 11 height 11
click at [107, 139] on input "checkbox" at bounding box center [107, 137] width 11 height 11
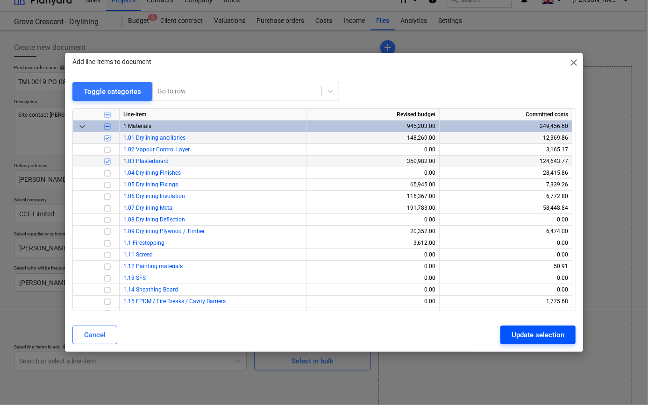
click at [525, 335] on div "Update selection" at bounding box center [538, 335] width 53 height 12
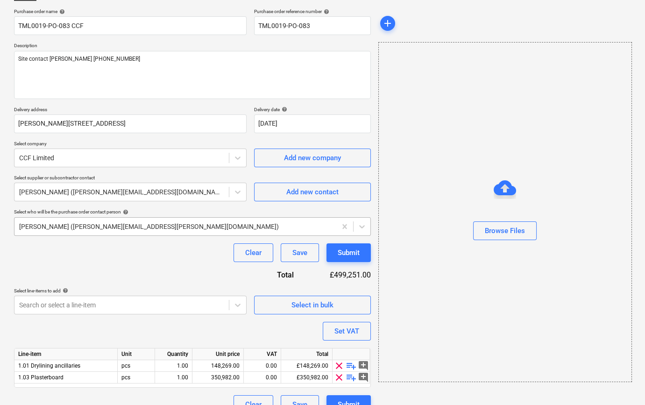
scroll to position [84, 0]
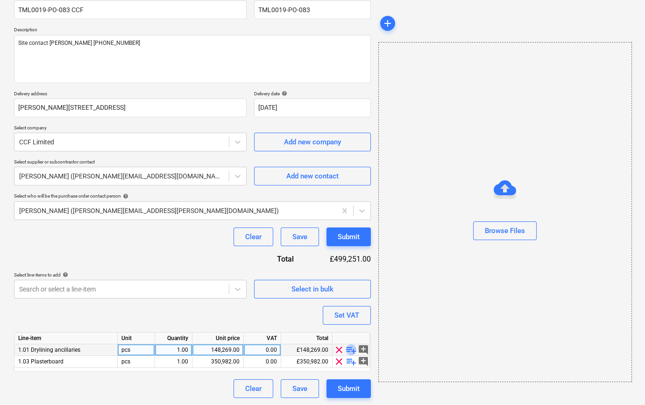
click at [350, 347] on span "playlist_add" at bounding box center [351, 349] width 11 height 11
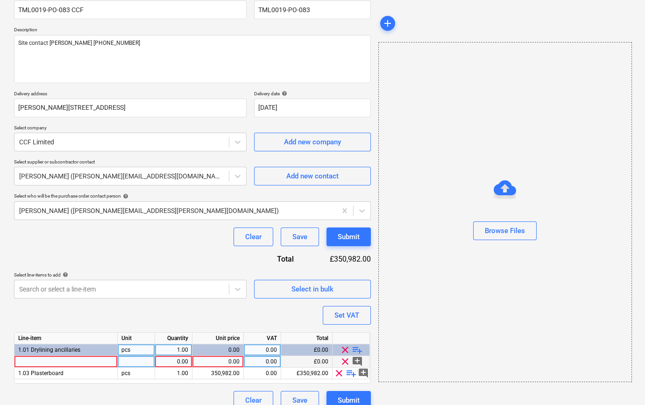
click at [24, 360] on div at bounding box center [65, 362] width 103 height 12
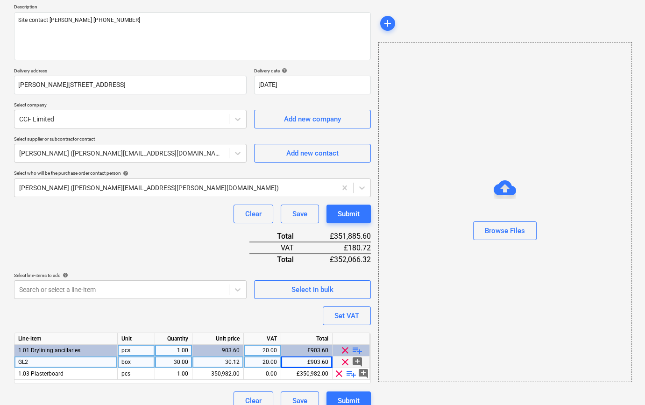
scroll to position [119, 0]
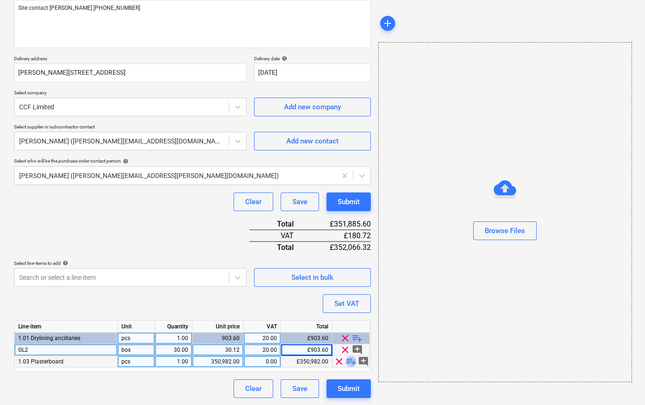
click at [349, 362] on span "playlist_add" at bounding box center [351, 361] width 11 height 11
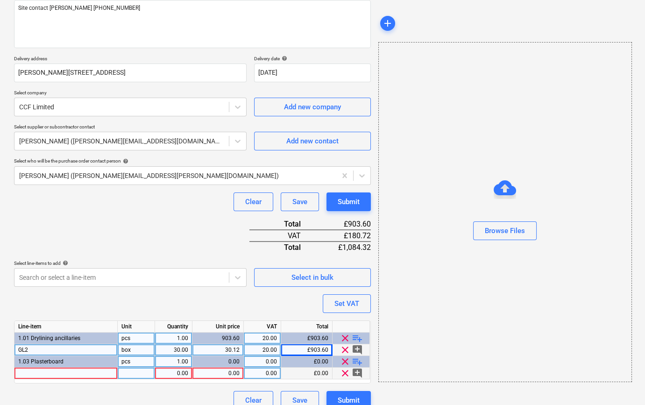
click at [27, 372] on div at bounding box center [65, 374] width 103 height 12
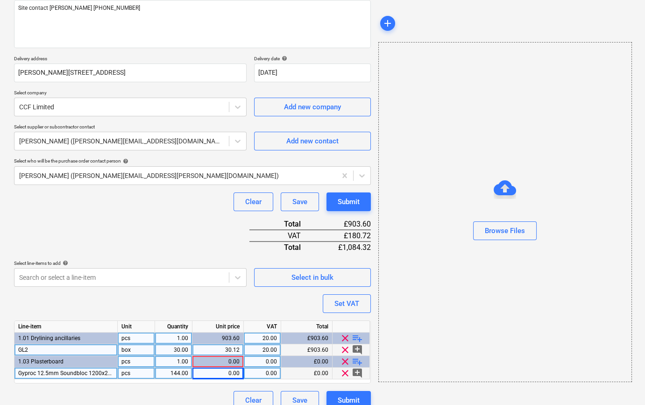
click at [102, 372] on span "Gyproc 12.5mm Soundbloc 1200x2400mm TE" at bounding box center [77, 373] width 118 height 7
click at [78, 372] on input "Gyproc 12.5mm Soundbloc 1200x2400mm TE" at bounding box center [65, 373] width 103 height 11
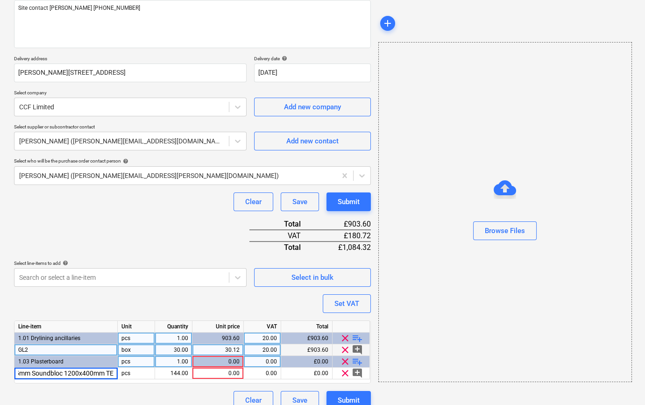
scroll to position [0, 31]
click at [168, 376] on div "144.00" at bounding box center [173, 374] width 29 height 12
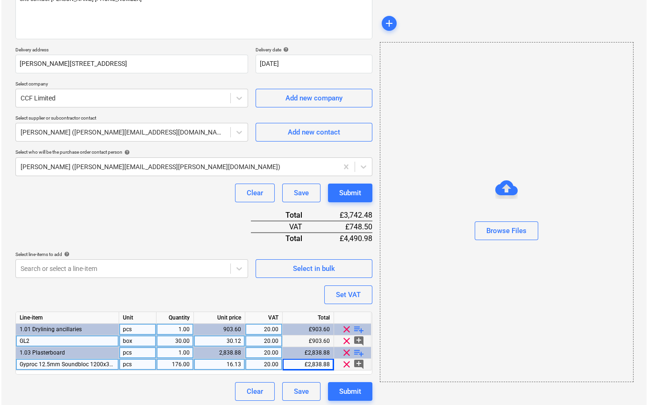
scroll to position [131, 0]
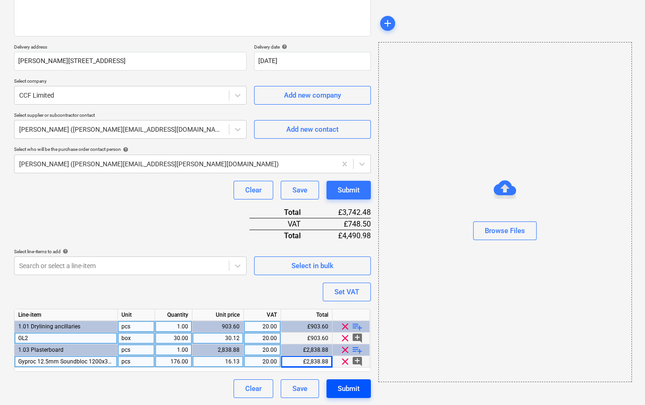
click at [340, 393] on div "Submit" at bounding box center [349, 389] width 22 height 12
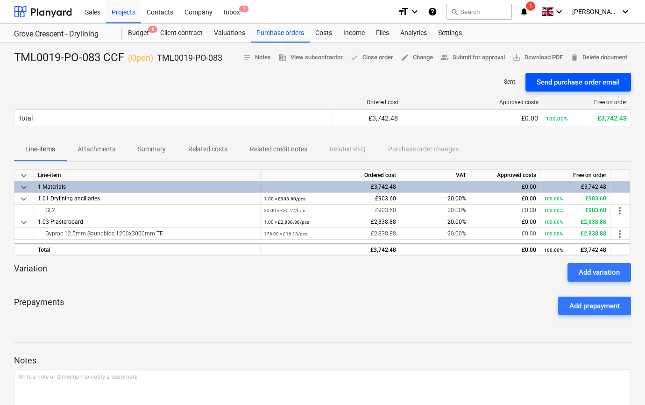
click at [581, 77] on div "Send purchase order email" at bounding box center [578, 82] width 83 height 12
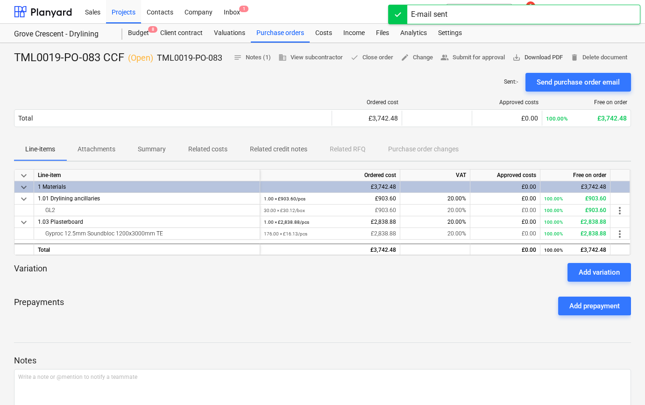
click at [551, 56] on span "save_alt Download PDF" at bounding box center [538, 57] width 50 height 11
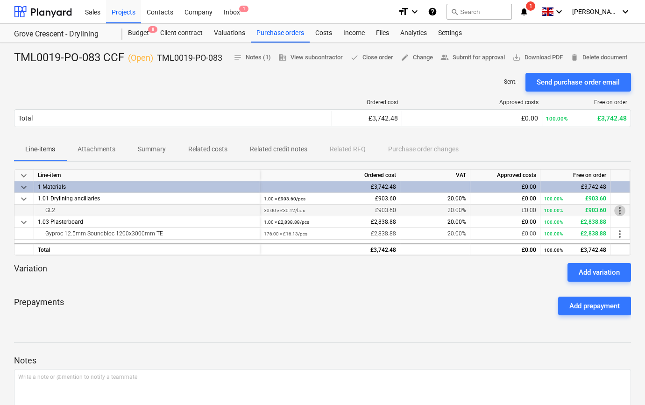
click at [619, 211] on span "more_vert" at bounding box center [620, 210] width 11 height 11
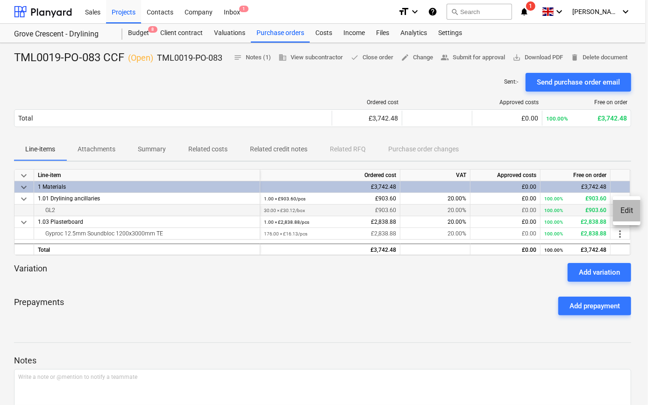
click at [619, 211] on li "Edit" at bounding box center [627, 210] width 28 height 21
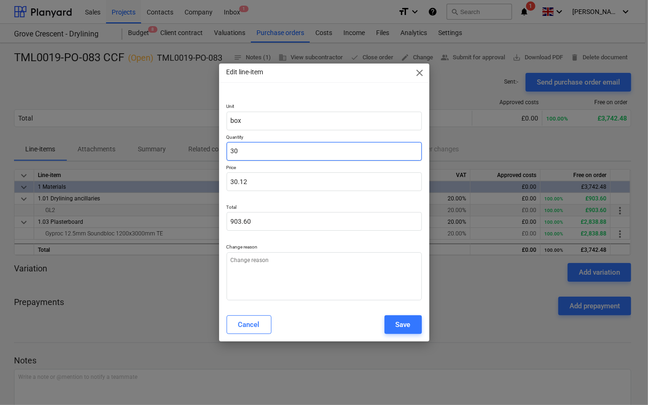
click at [251, 144] on input "30" at bounding box center [324, 151] width 195 height 19
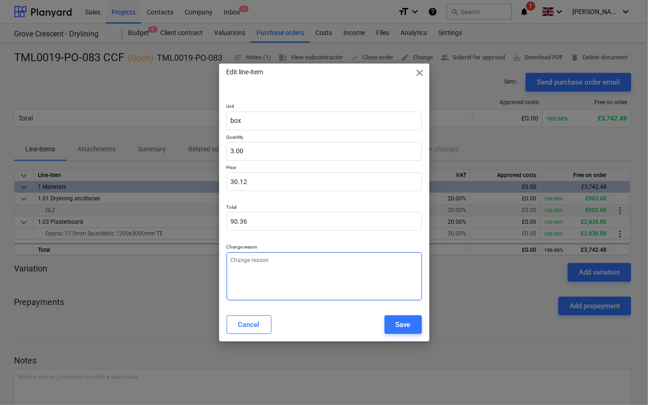
click at [253, 266] on textarea at bounding box center [324, 276] width 195 height 48
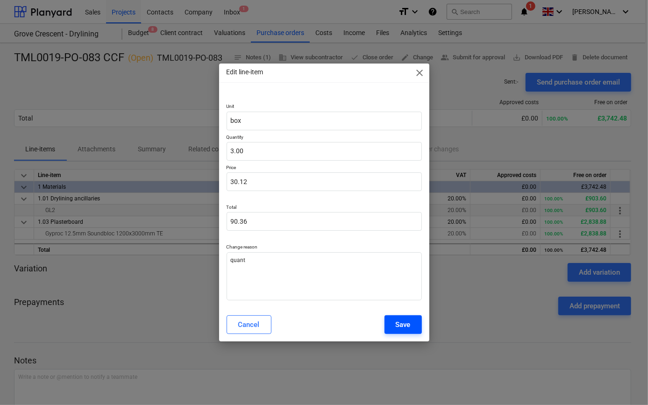
click at [411, 327] on button "Save" at bounding box center [403, 324] width 37 height 19
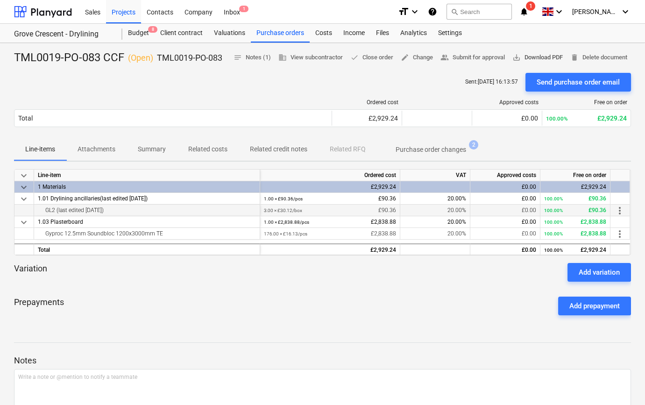
click at [542, 59] on span "save_alt Download PDF" at bounding box center [538, 57] width 50 height 11
click at [537, 56] on span "save_alt Download PDF" at bounding box center [538, 57] width 50 height 11
click at [126, 12] on div "Projects" at bounding box center [123, 12] width 35 height 24
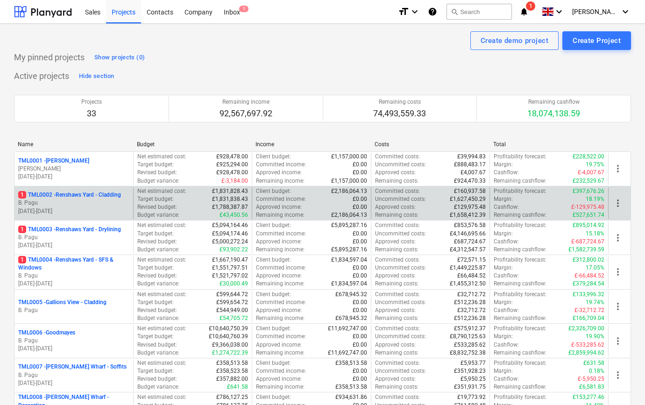
click at [120, 194] on p "1 TML0002 - Renshaws Yard - Cladding" at bounding box center [69, 195] width 103 height 8
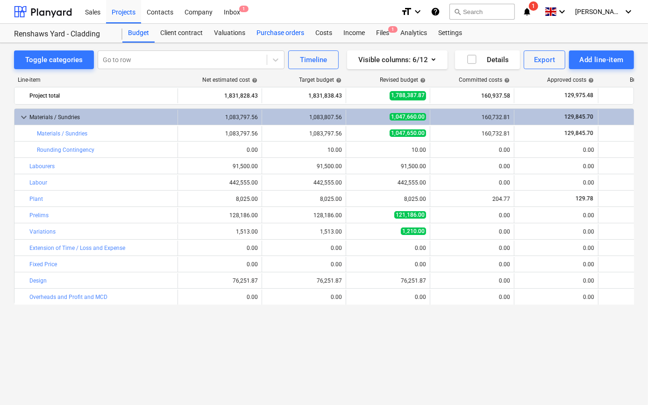
click at [271, 32] on div "Purchase orders" at bounding box center [280, 33] width 59 height 19
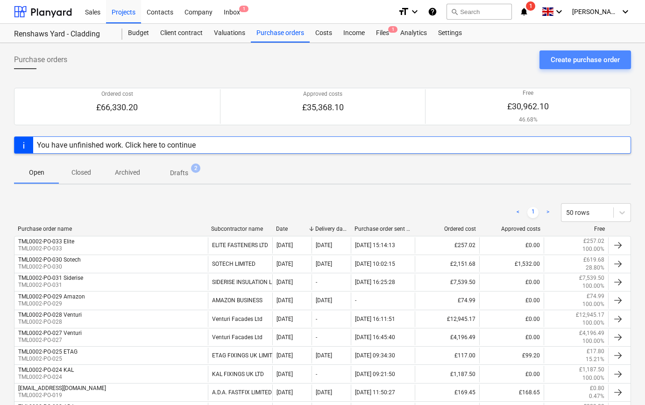
click at [570, 63] on div "Create purchase order" at bounding box center [585, 60] width 69 height 12
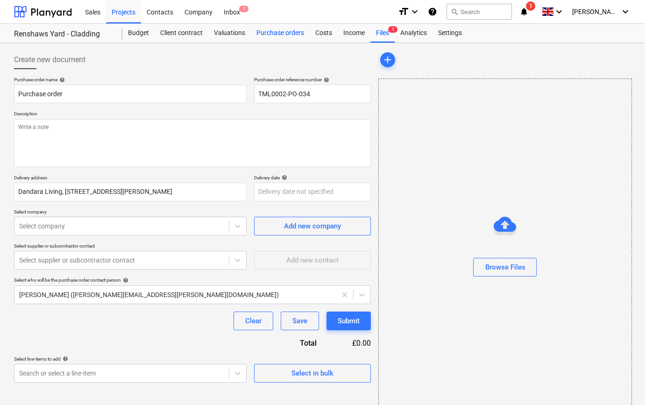
click at [264, 32] on div "Purchase orders" at bounding box center [280, 33] width 59 height 19
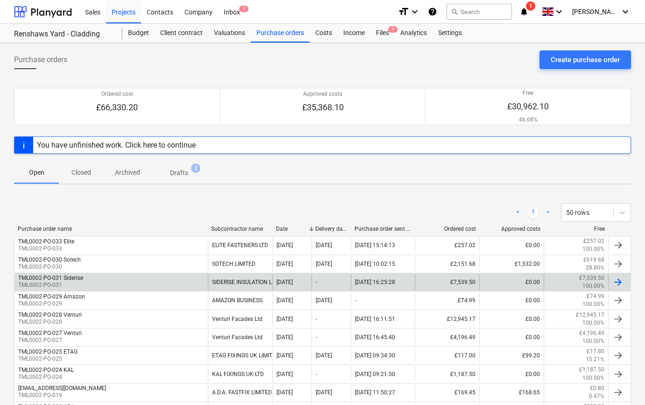
click at [243, 282] on div "SIDERISE INSULATION LIMITED" at bounding box center [240, 282] width 64 height 16
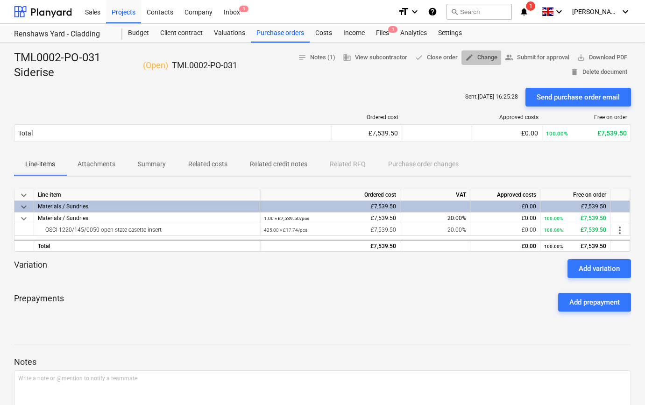
click at [477, 56] on span "edit Change" at bounding box center [481, 57] width 32 height 11
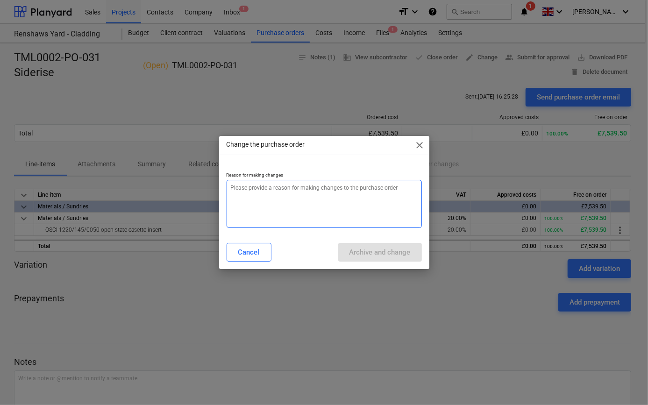
click at [287, 192] on textarea at bounding box center [324, 204] width 195 height 48
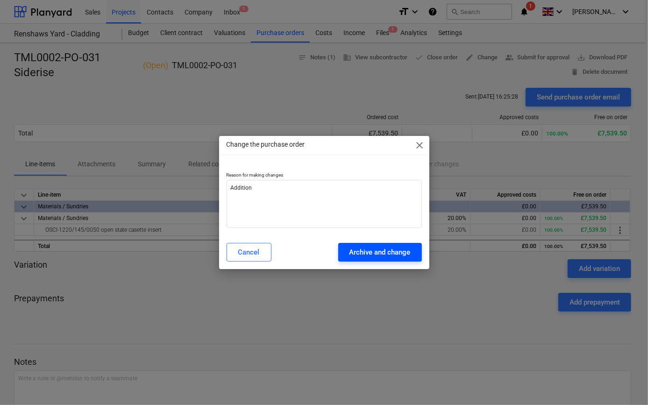
click at [363, 250] on div "Archive and change" at bounding box center [380, 252] width 61 height 12
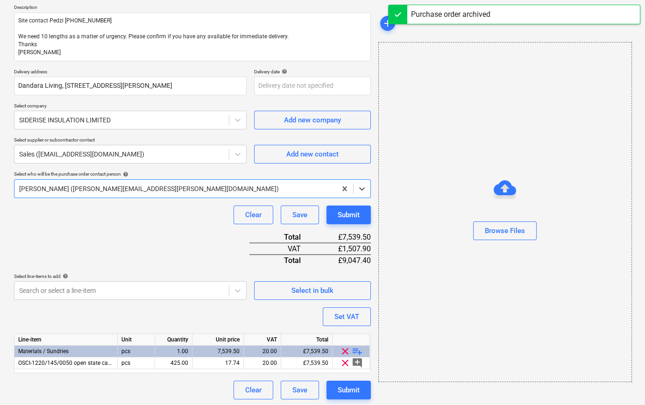
scroll to position [107, 0]
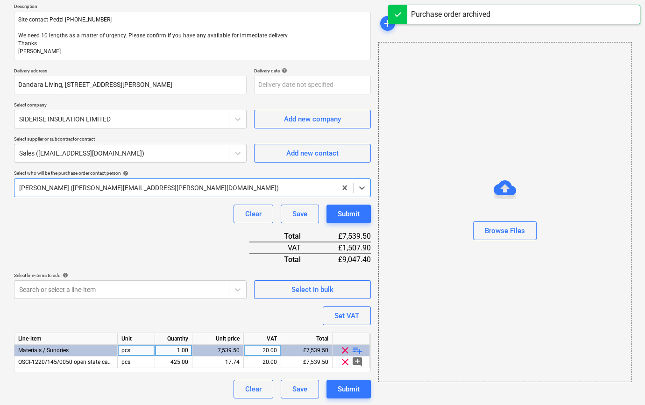
click at [356, 351] on span "playlist_add" at bounding box center [357, 350] width 11 height 11
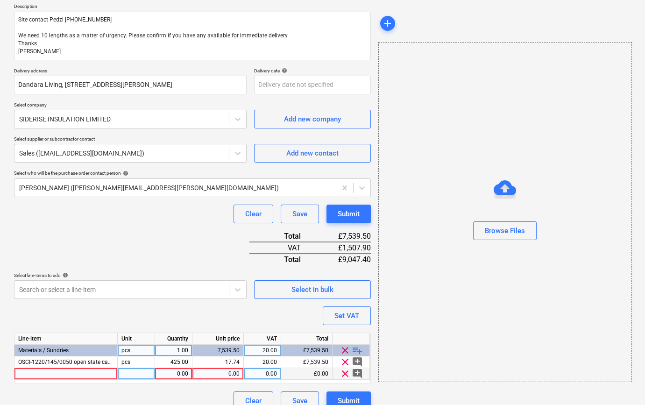
click at [42, 373] on div at bounding box center [65, 374] width 103 height 12
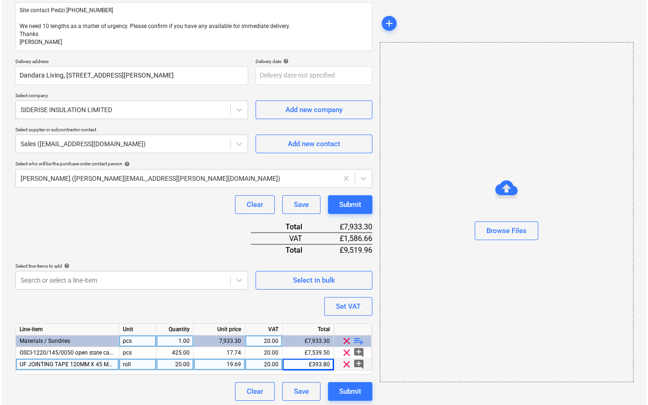
scroll to position [120, 0]
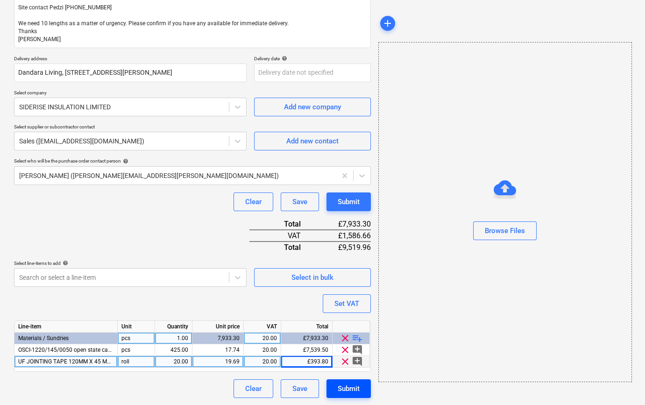
click at [346, 387] on div "Submit" at bounding box center [349, 389] width 22 height 12
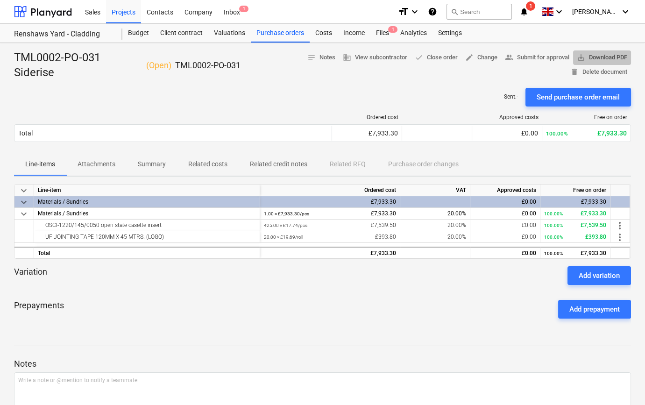
click at [591, 58] on span "save_alt Download PDF" at bounding box center [602, 57] width 50 height 11
click at [126, 14] on div "Projects" at bounding box center [123, 12] width 35 height 24
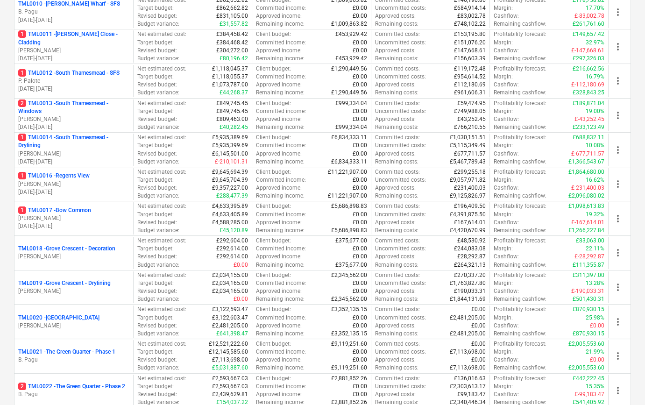
scroll to position [467, 0]
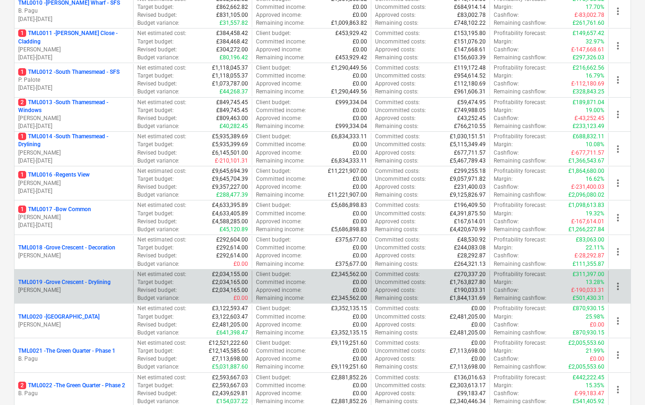
click at [82, 293] on p "[PERSON_NAME]" at bounding box center [73, 290] width 111 height 8
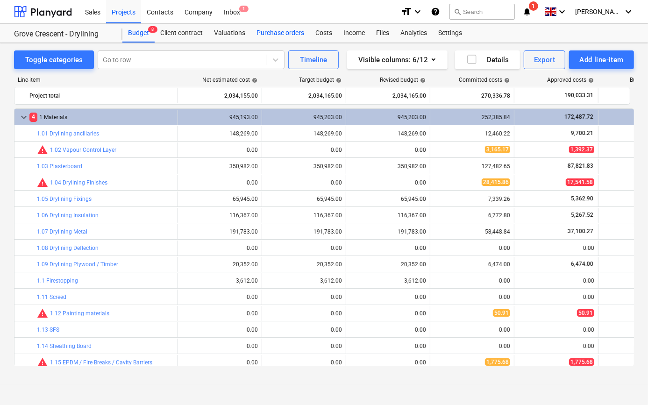
click at [293, 35] on div "Purchase orders" at bounding box center [280, 33] width 59 height 19
